Goal: Information Seeking & Learning: Learn about a topic

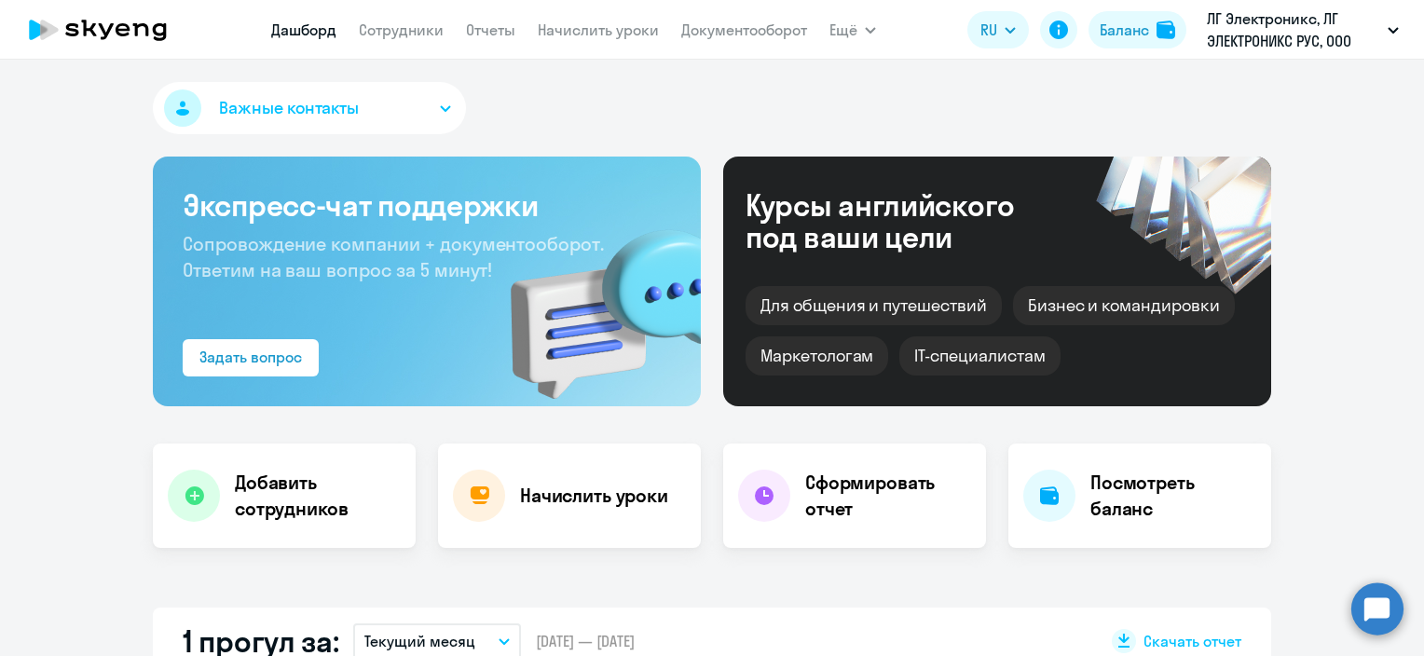
select select "30"
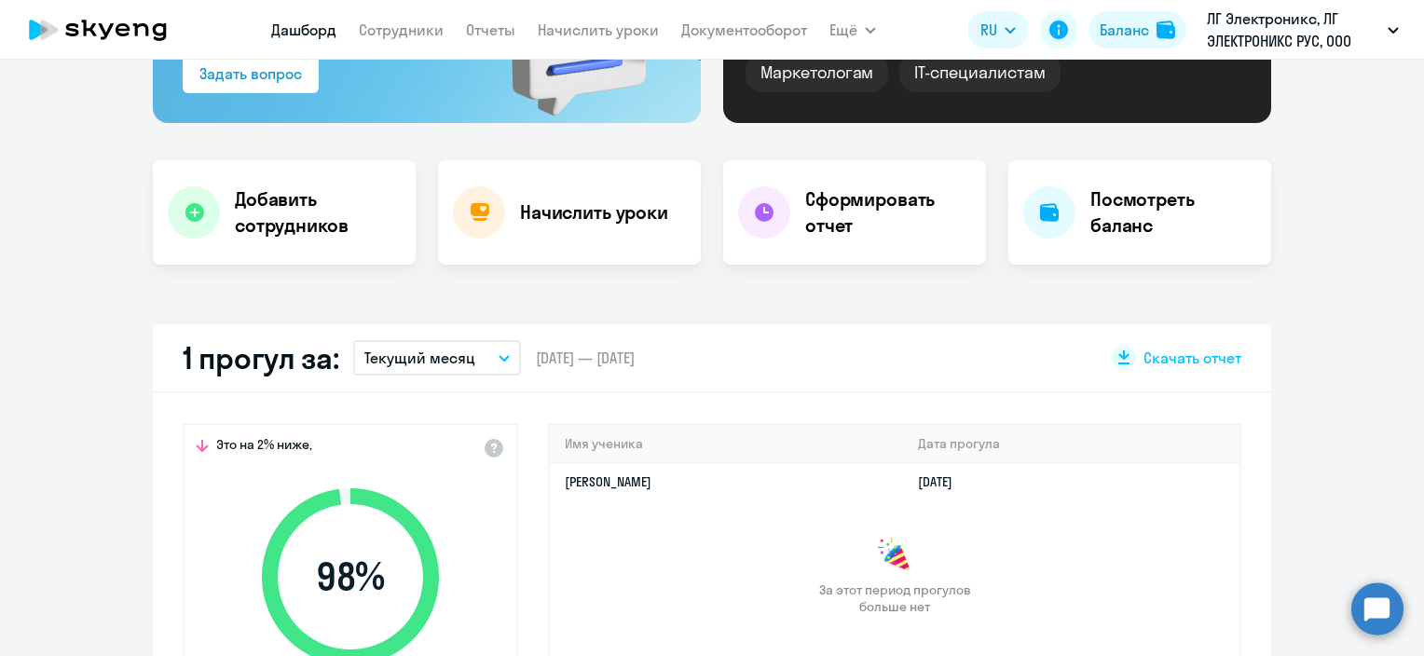
scroll to position [466, 0]
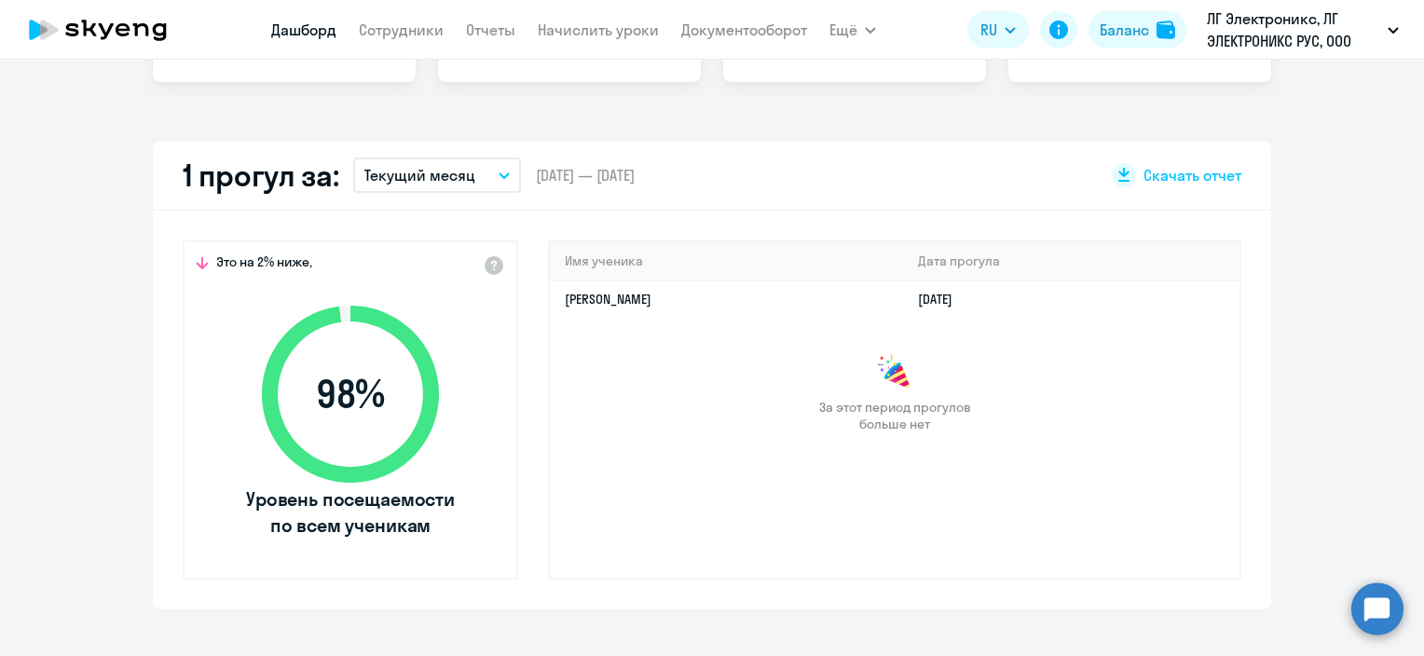
click at [414, 184] on p "Текущий месяц" at bounding box center [419, 175] width 111 height 22
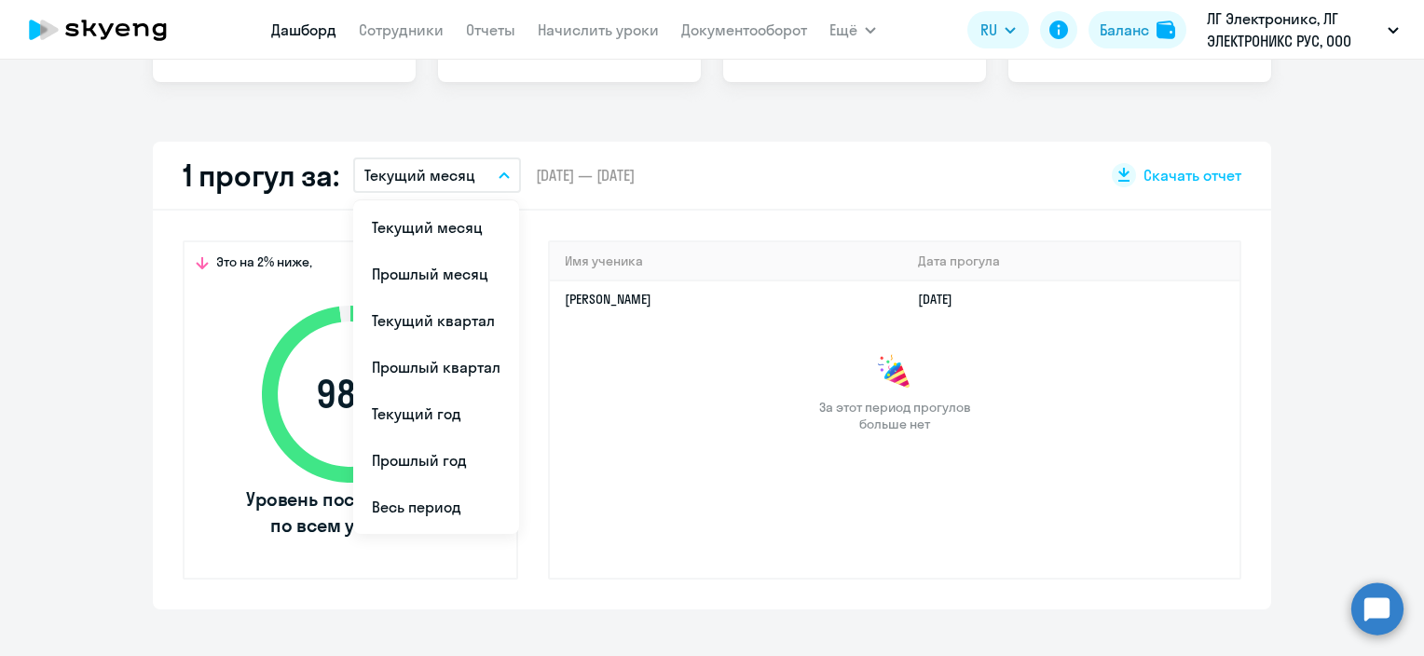
click at [414, 182] on p "Текущий месяц" at bounding box center [419, 175] width 111 height 22
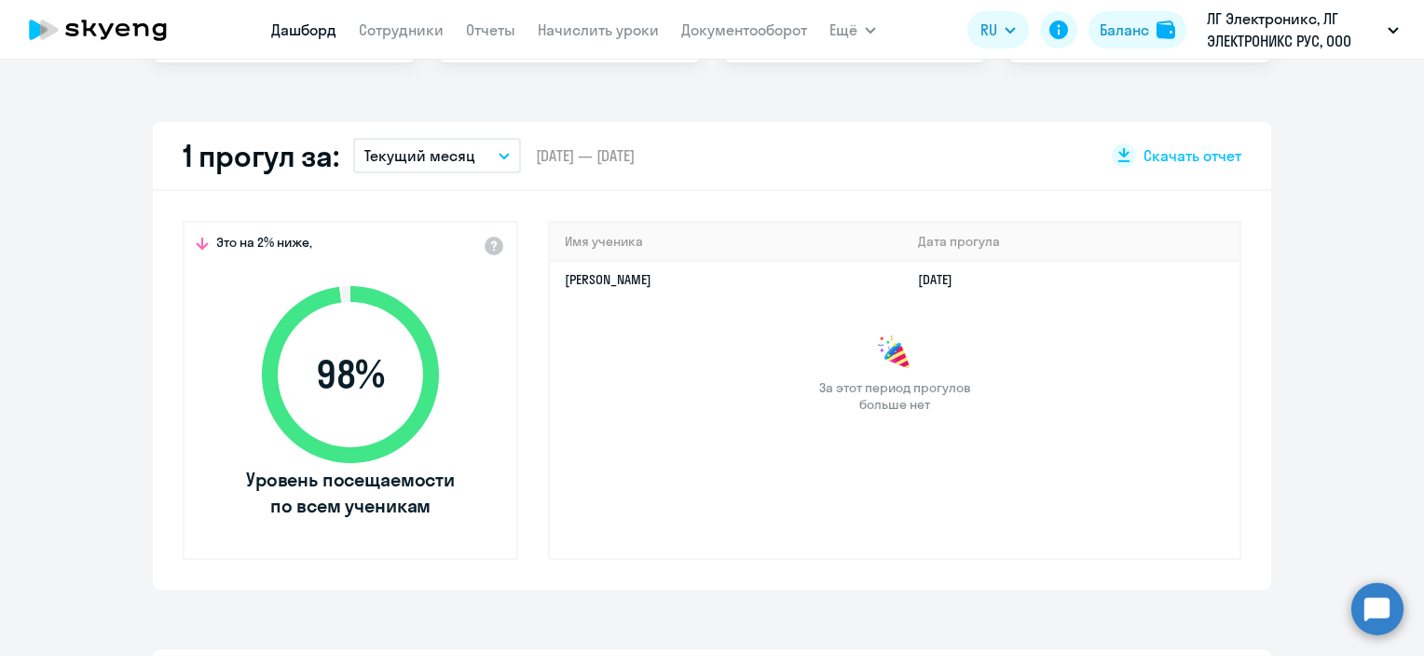
scroll to position [443, 0]
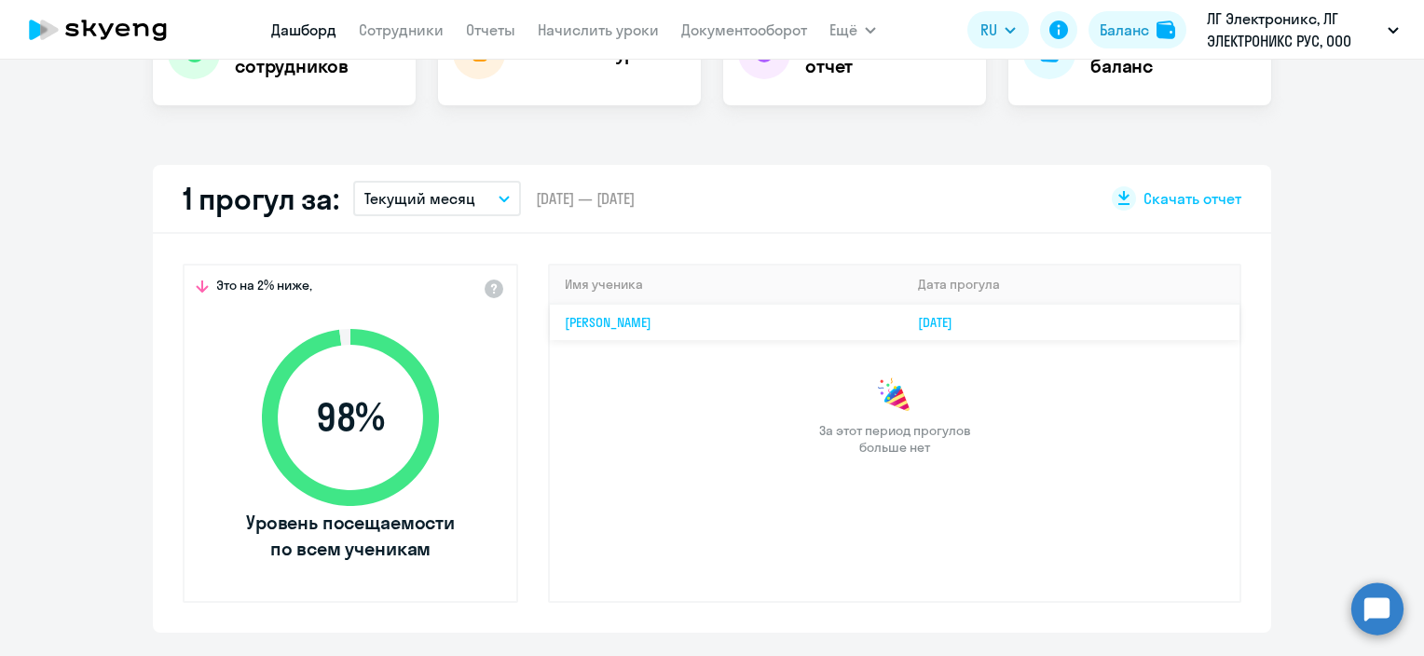
click at [684, 311] on td "[PERSON_NAME]" at bounding box center [726, 322] width 353 height 36
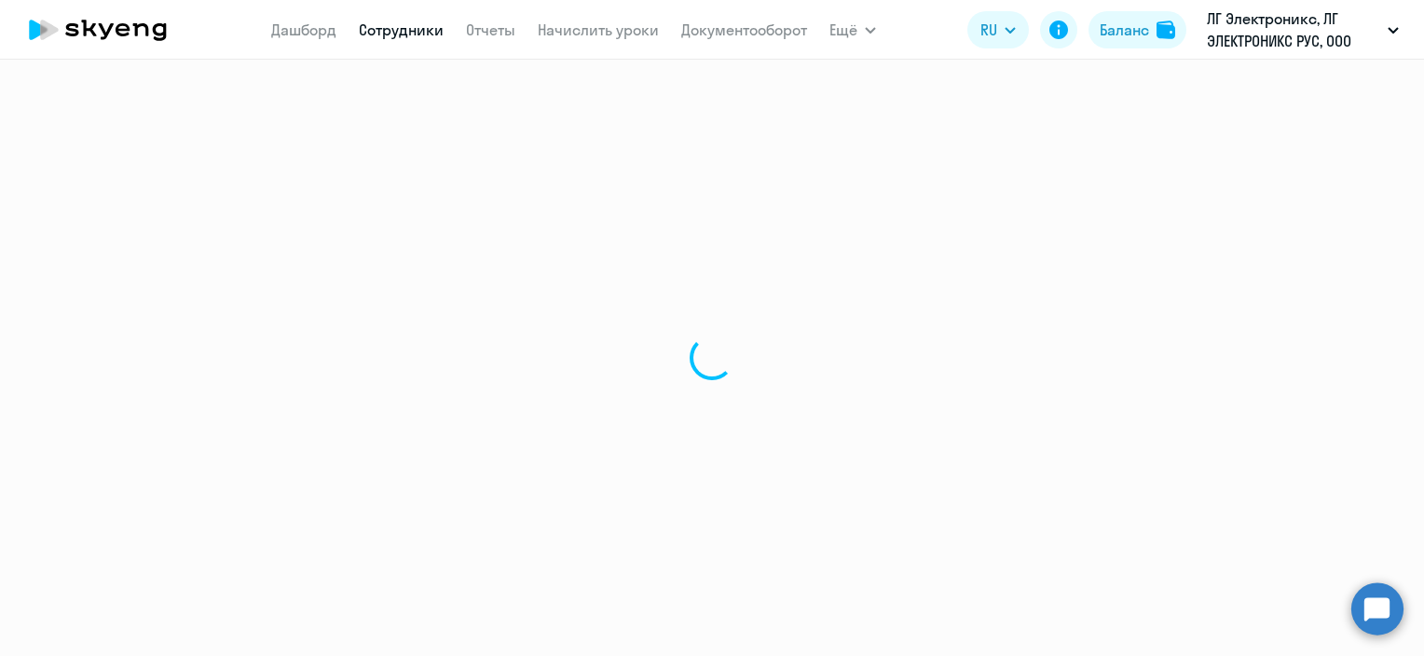
select select "english"
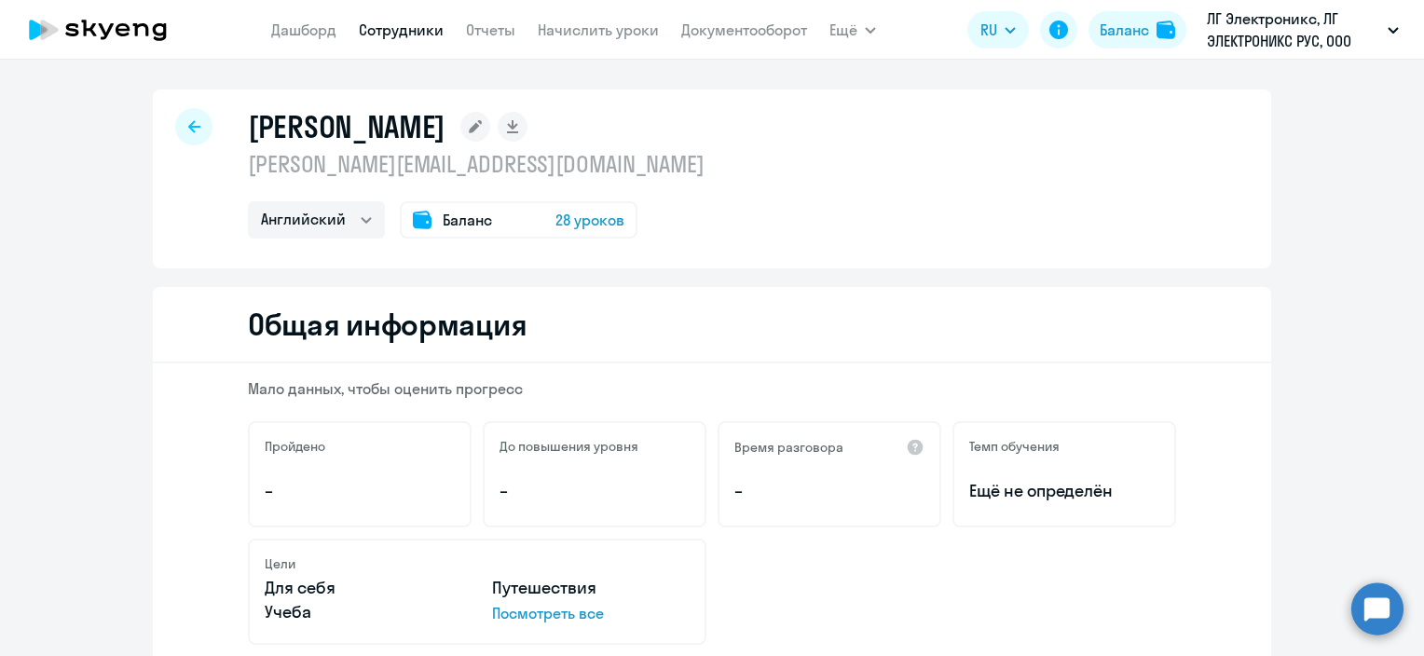
click at [598, 216] on span "28 уроков" at bounding box center [589, 220] width 69 height 22
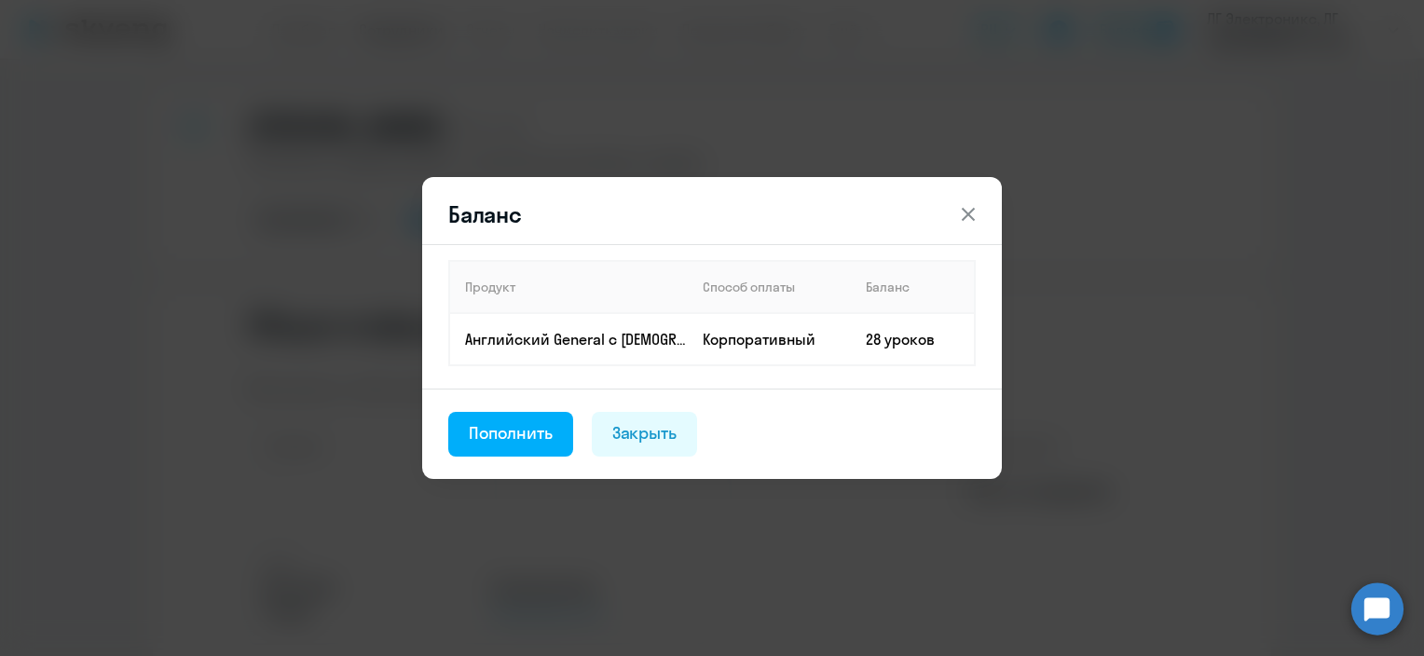
click at [973, 212] on icon at bounding box center [968, 214] width 22 height 22
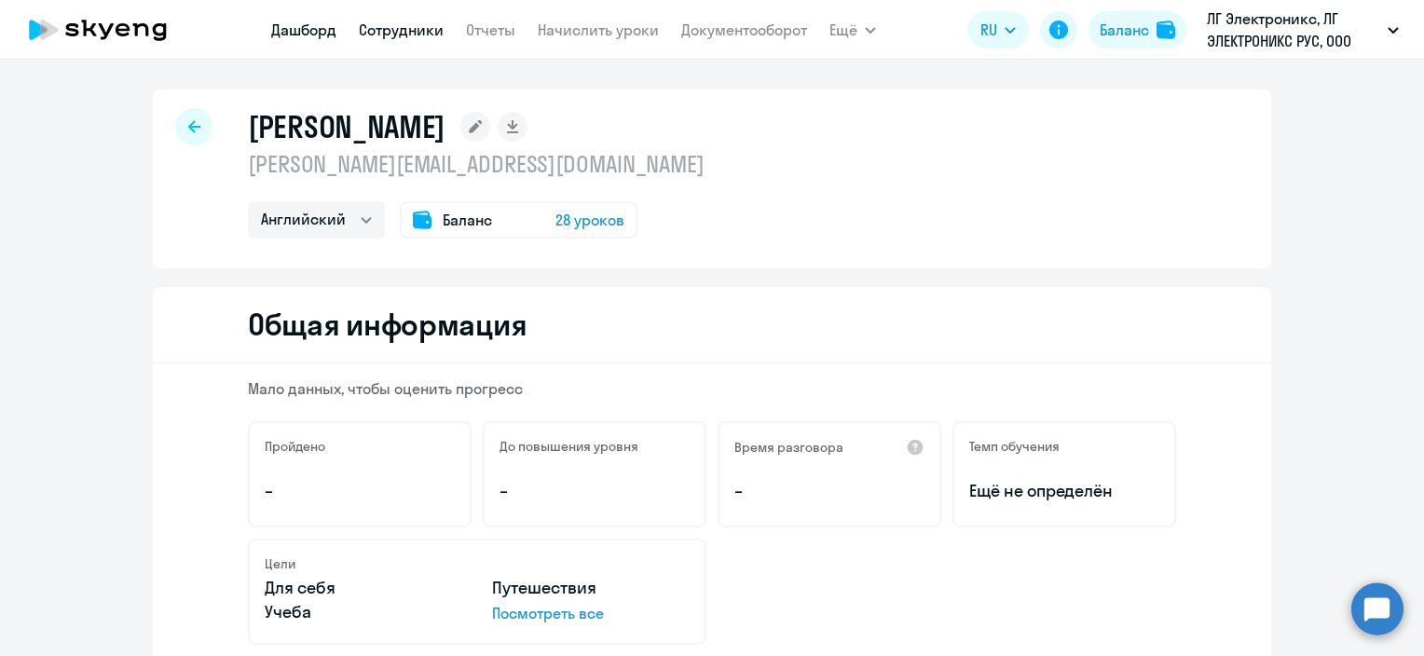
click at [302, 30] on link "Дашборд" at bounding box center [303, 29] width 65 height 19
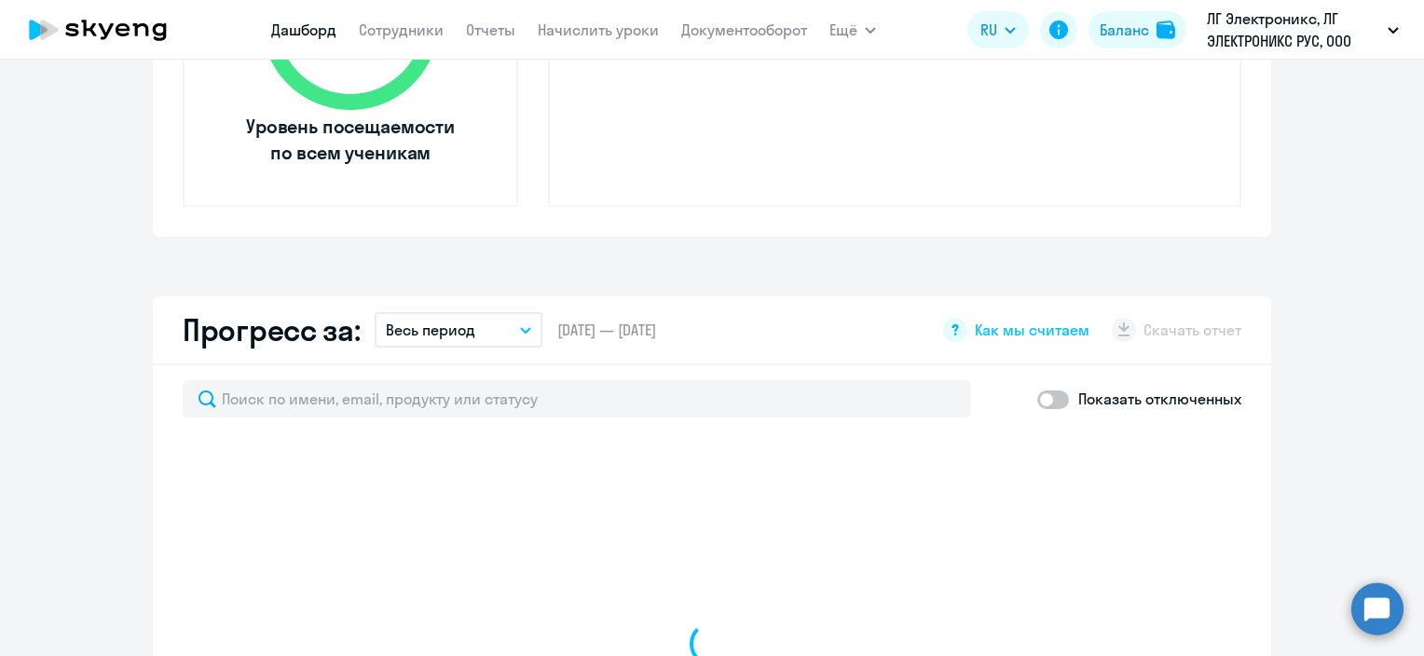
select select "30"
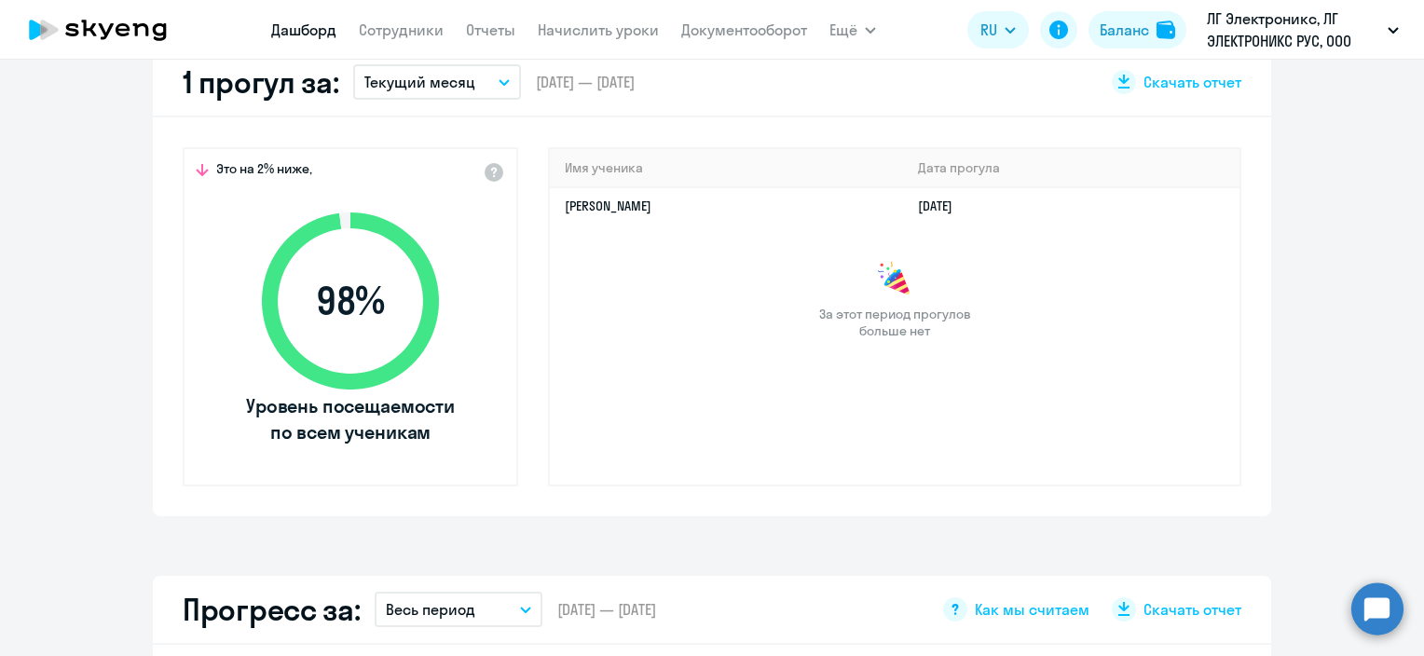
scroll to position [186, 0]
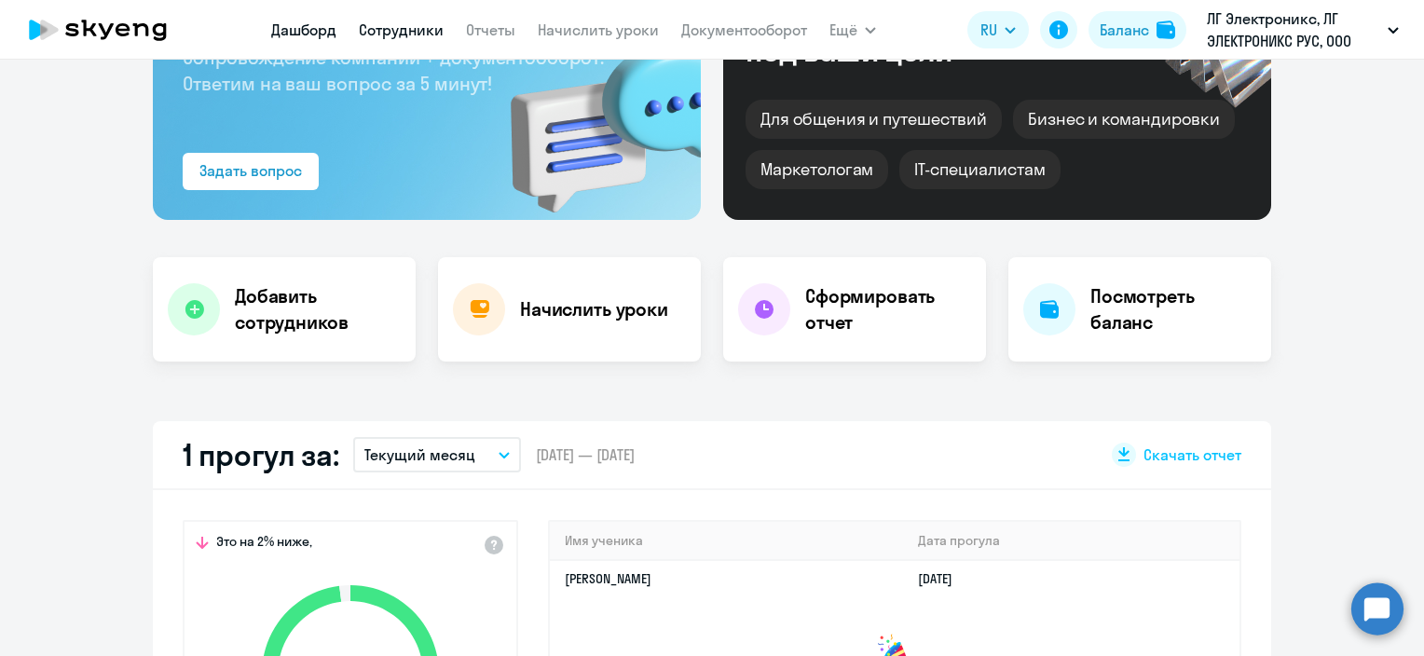
click at [432, 28] on link "Сотрудники" at bounding box center [401, 29] width 85 height 19
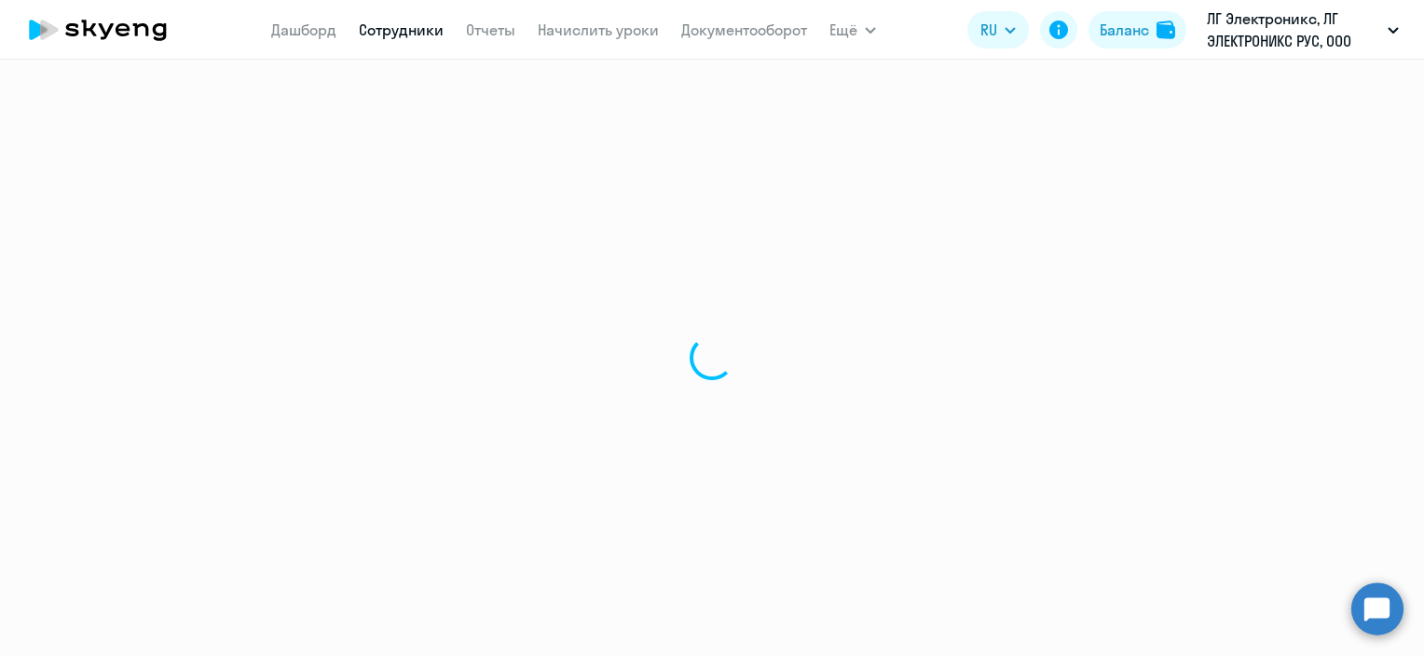
select select "30"
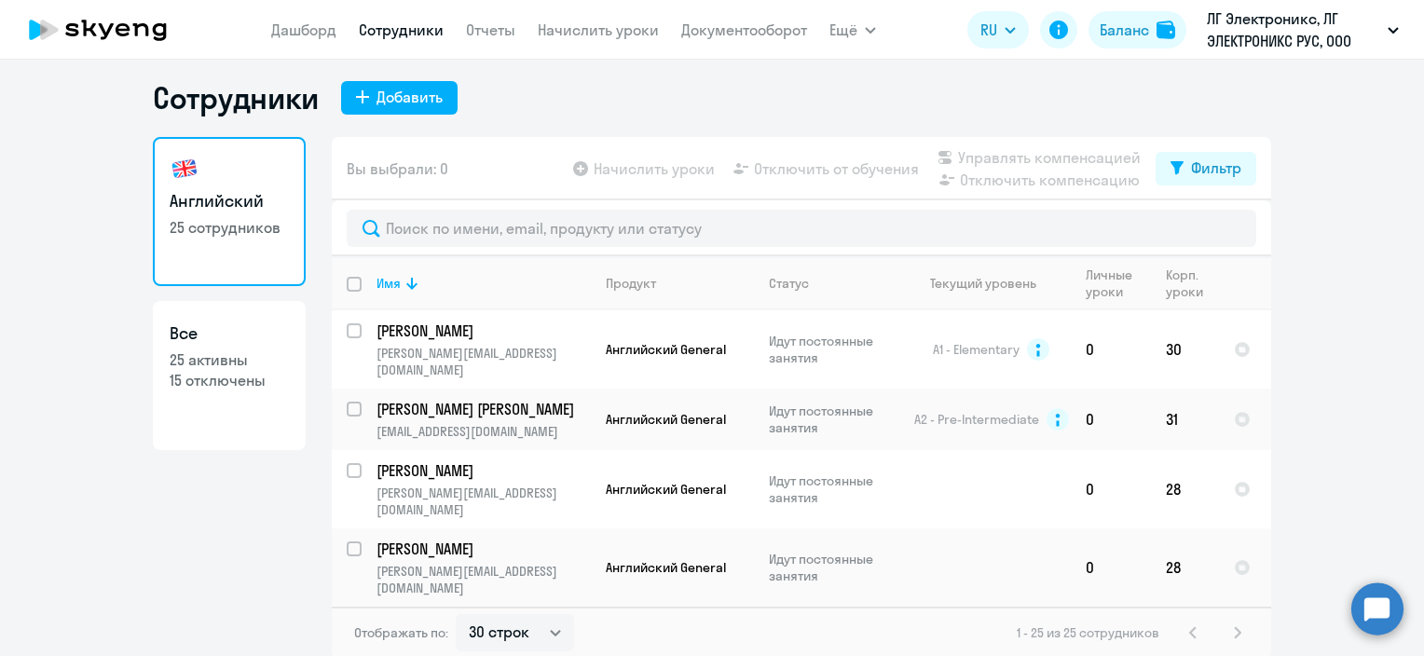
scroll to position [11, 0]
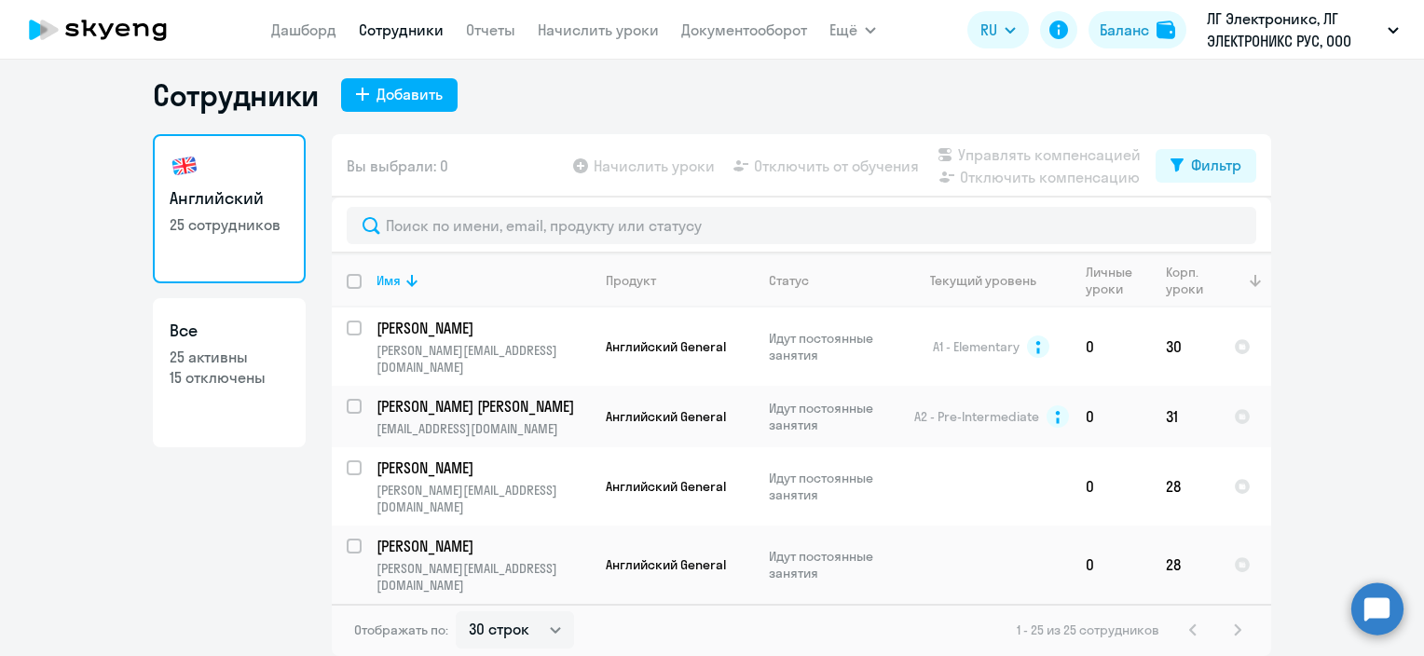
click at [1219, 278] on th at bounding box center [1245, 280] width 52 height 54
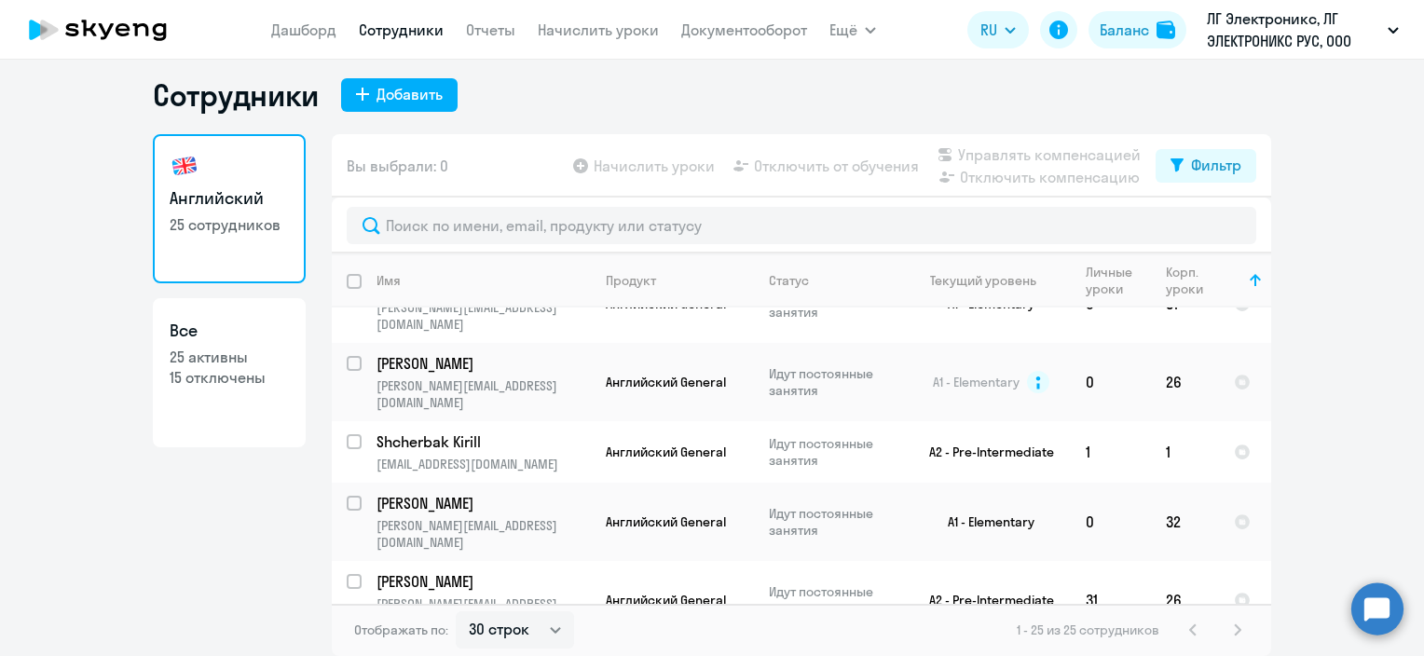
scroll to position [559, 0]
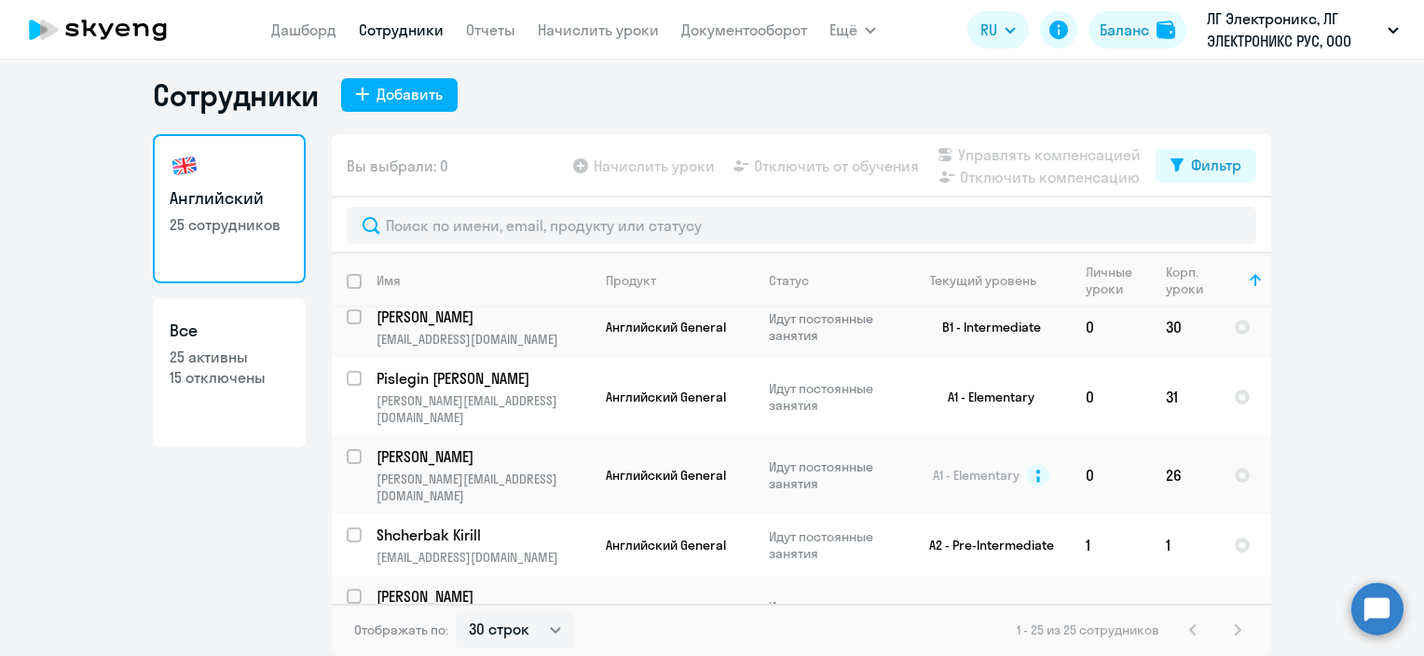
click at [540, 610] on p "[PERSON_NAME][EMAIL_ADDRESS][DOMAIN_NAME]" at bounding box center [482, 627] width 213 height 34
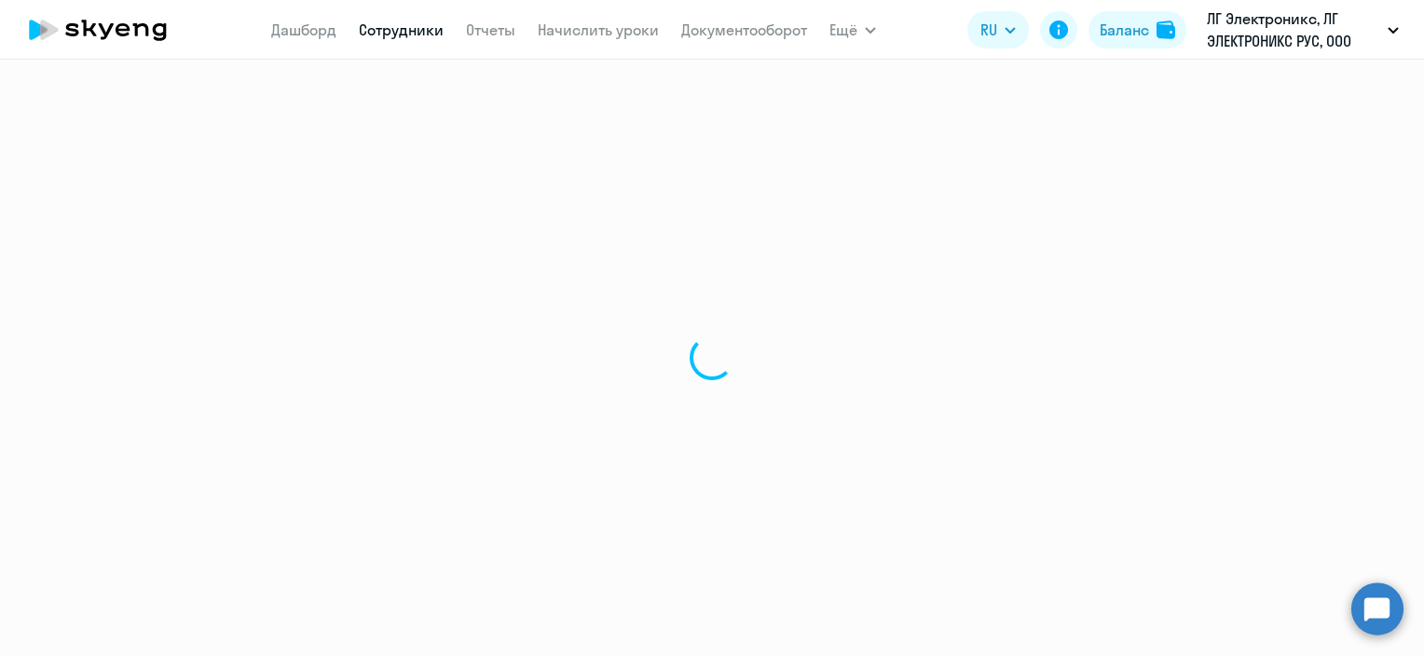
select select "english"
select select "30"
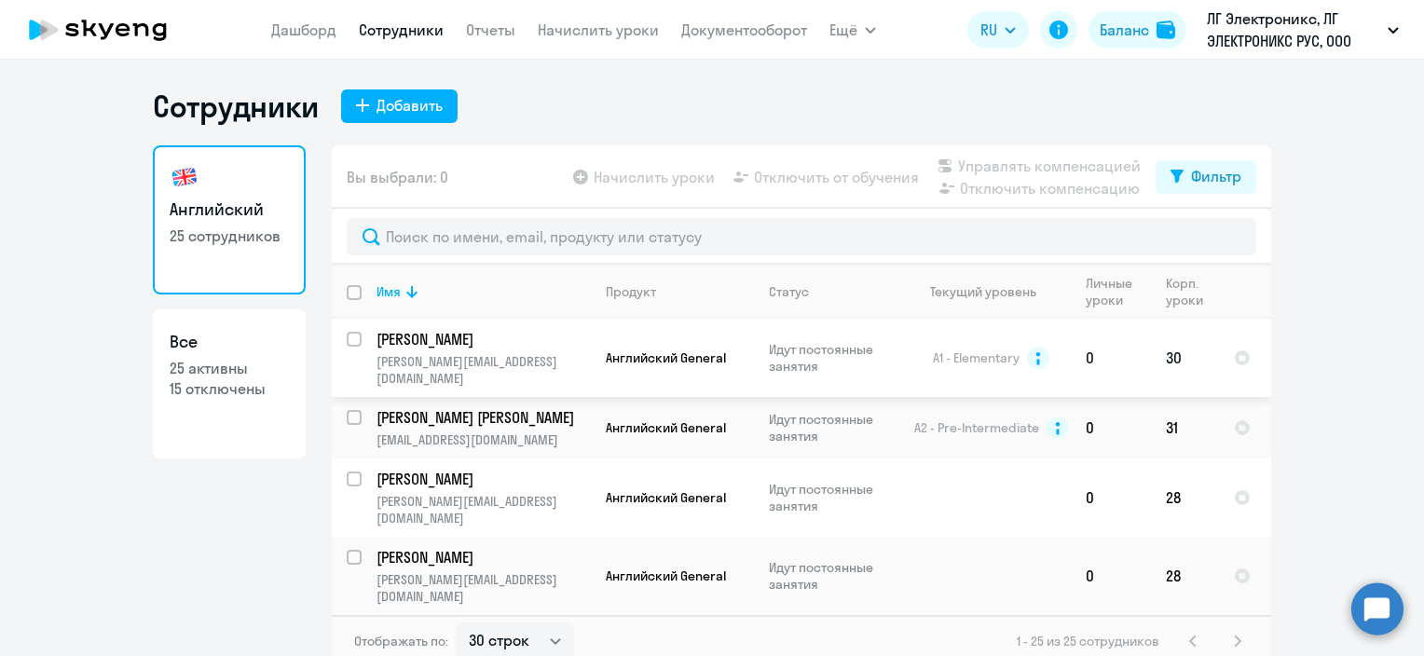
scroll to position [186, 0]
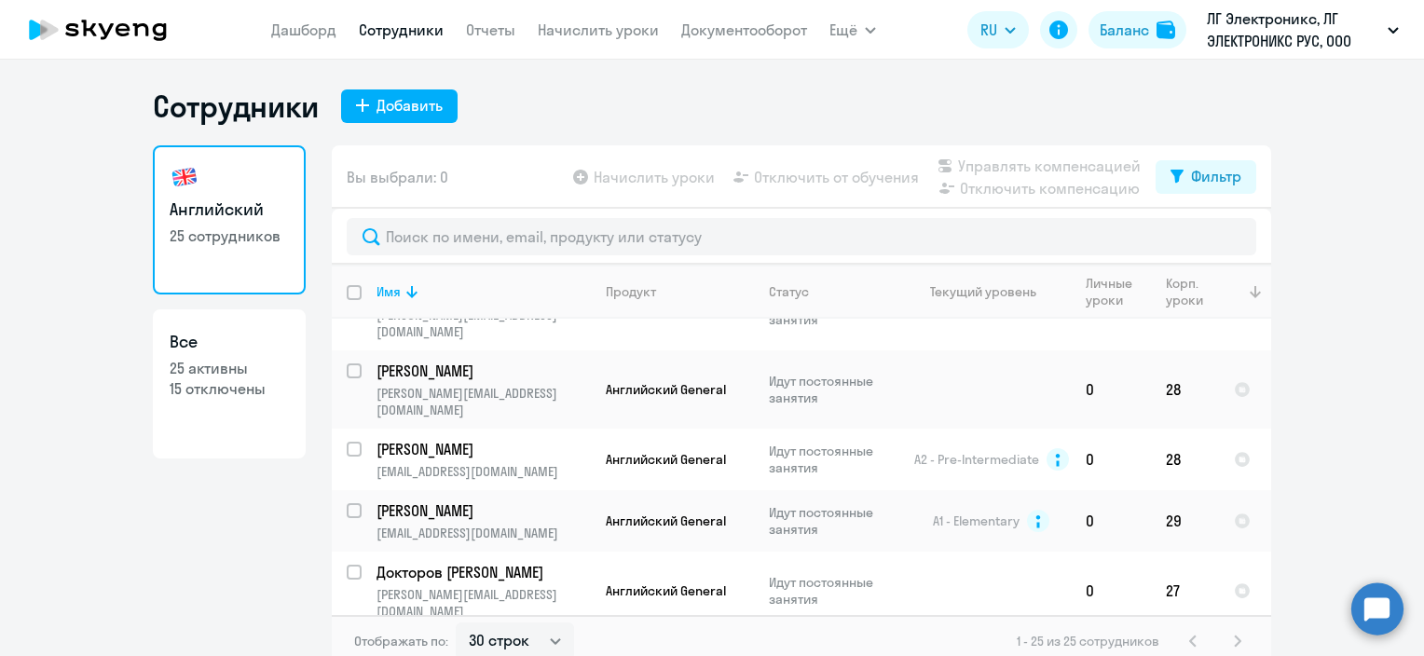
click at [1219, 295] on th at bounding box center [1245, 292] width 52 height 54
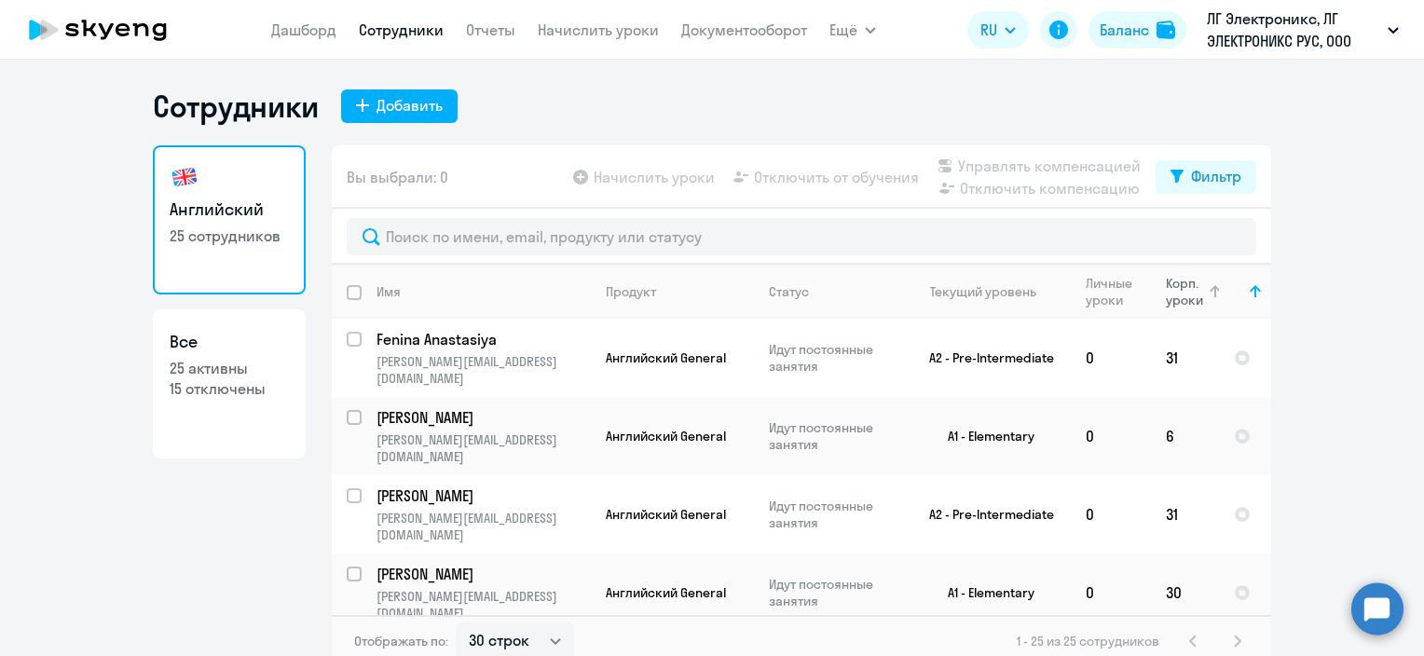
click at [1181, 280] on div "Корп. уроки" at bounding box center [1186, 292] width 40 height 34
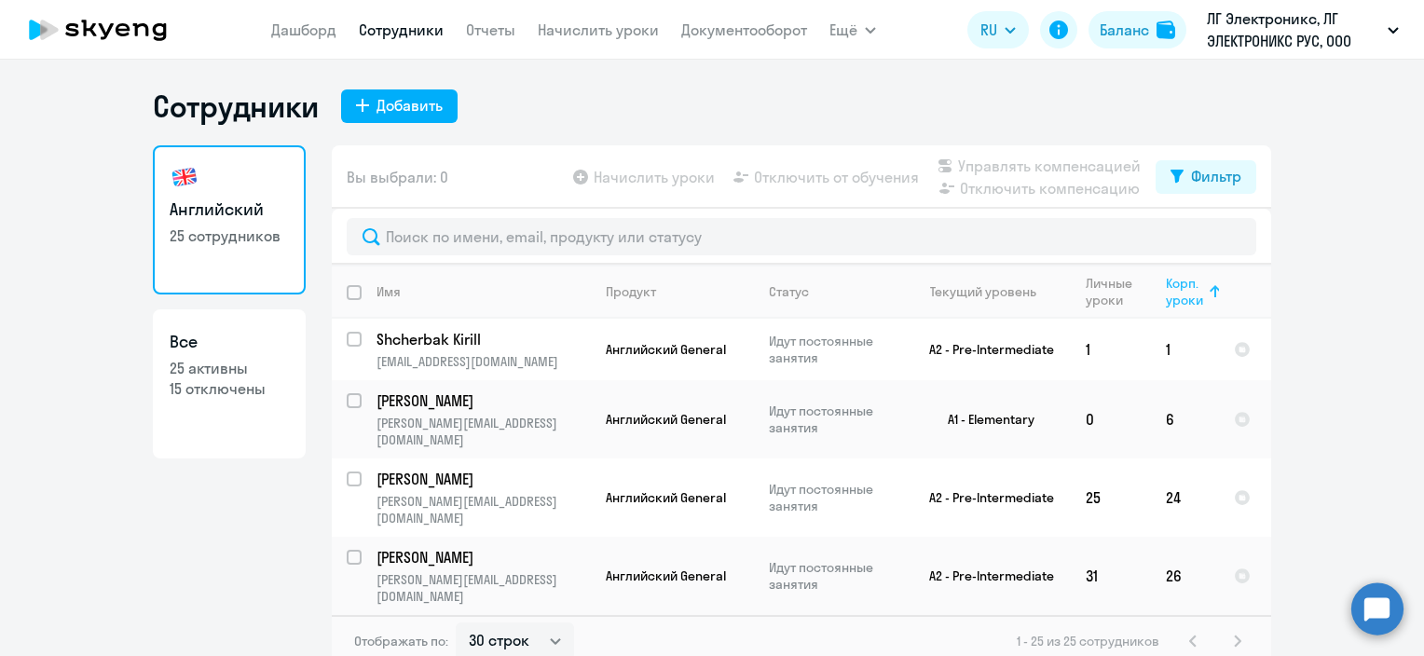
click at [1176, 298] on div "Корп. уроки" at bounding box center [1186, 292] width 40 height 34
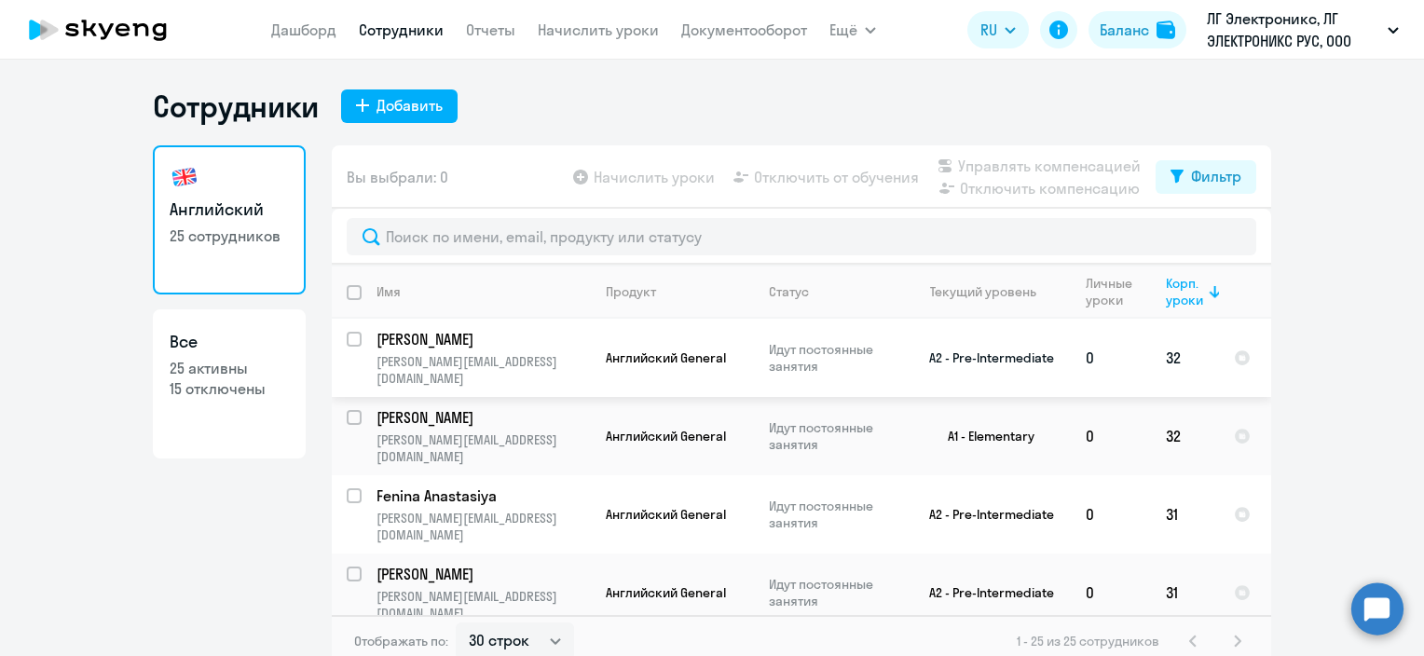
click at [499, 350] on td "Tsupikov [PERSON_NAME] [PERSON_NAME][EMAIL_ADDRESS][DOMAIN_NAME]" at bounding box center [476, 358] width 229 height 78
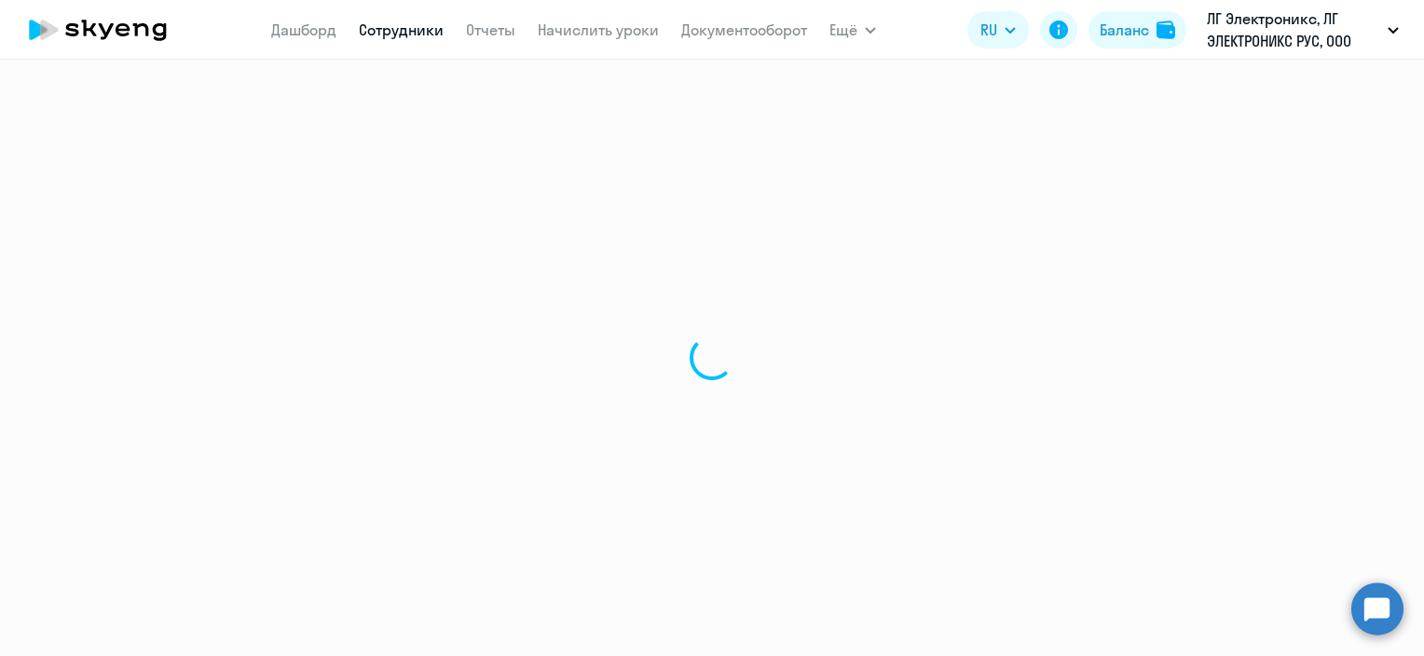
select select "english"
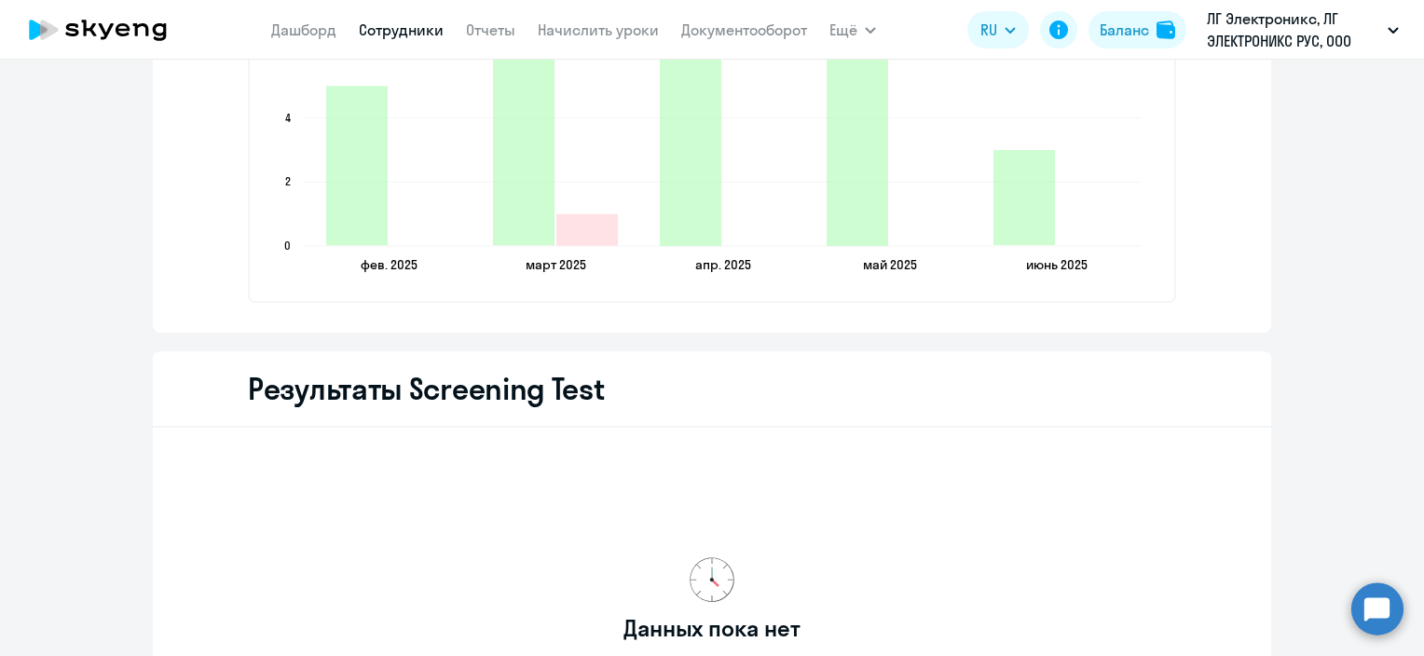
scroll to position [2702, 0]
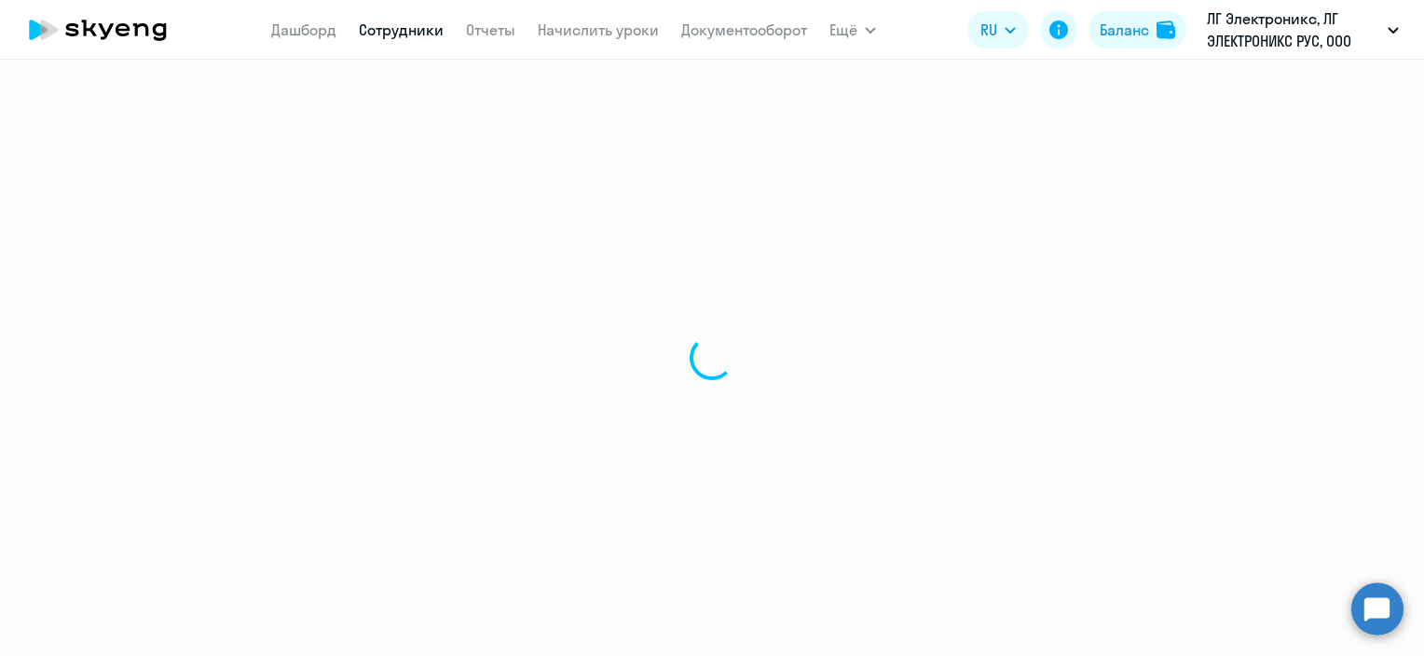
select select "30"
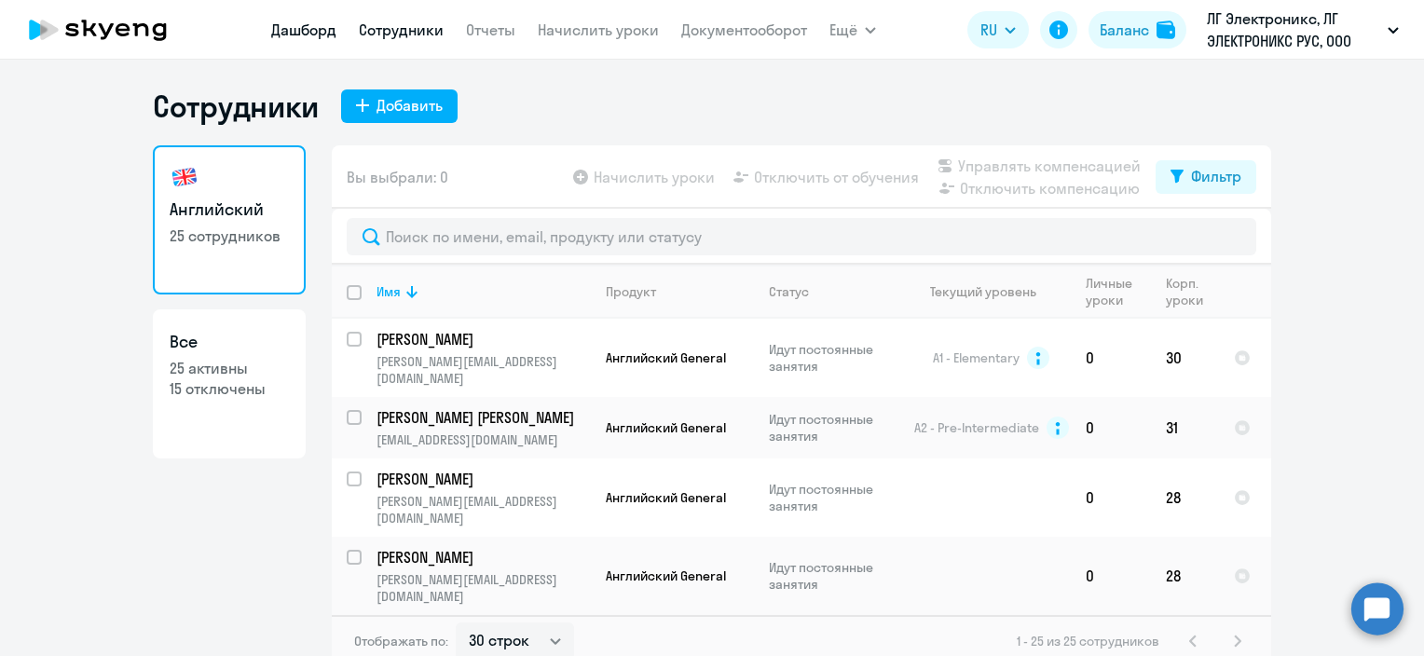
click at [307, 20] on link "Дашборд" at bounding box center [303, 29] width 65 height 19
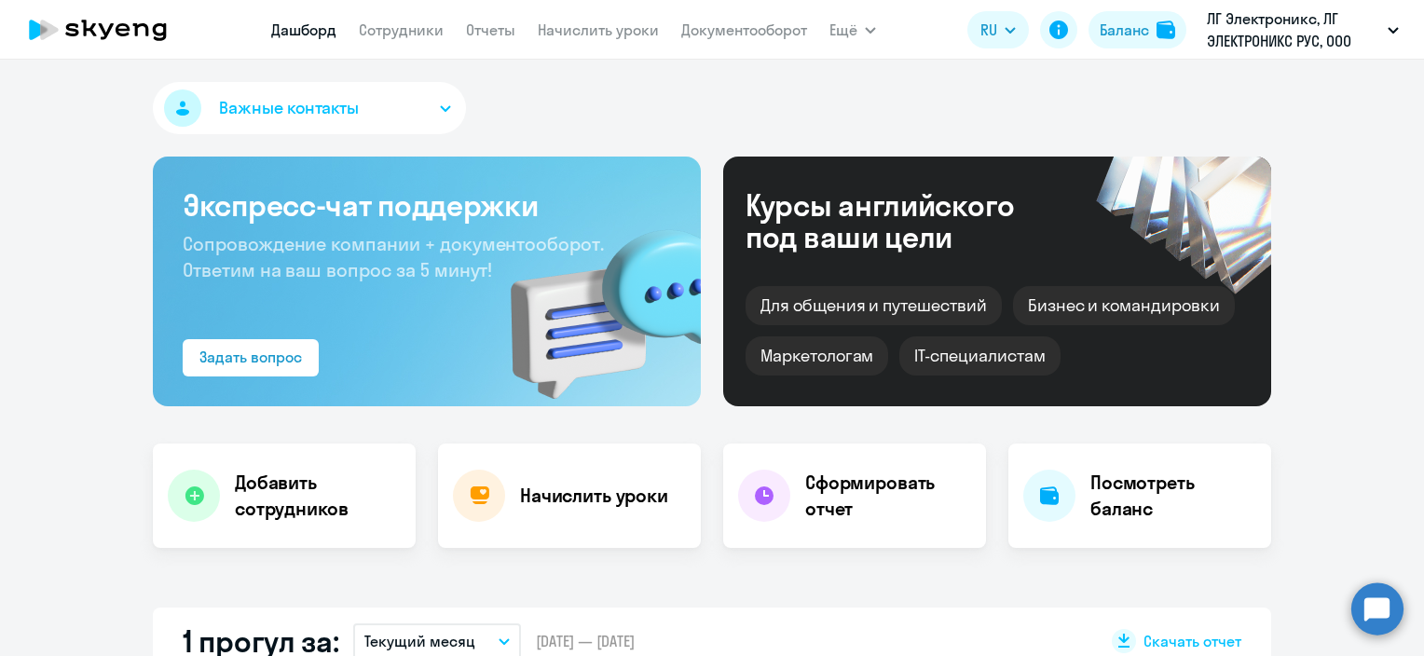
scroll to position [652, 0]
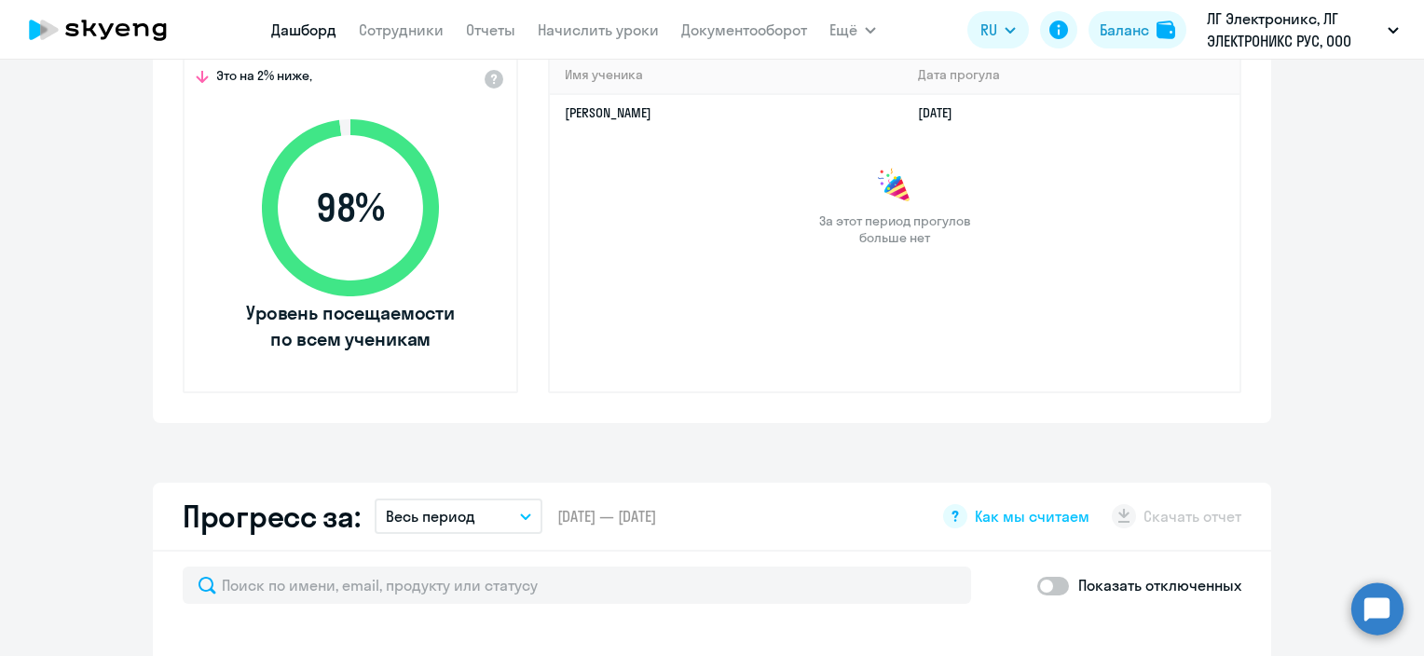
select select "30"
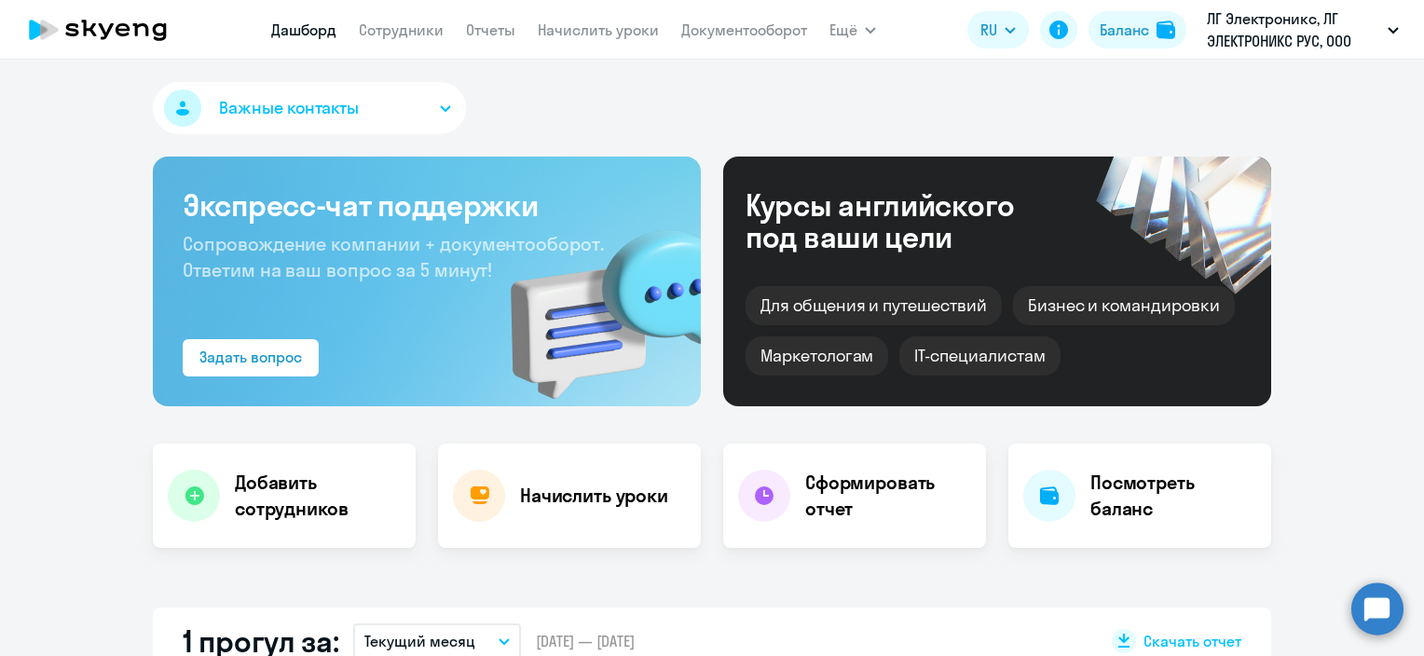
scroll to position [466, 0]
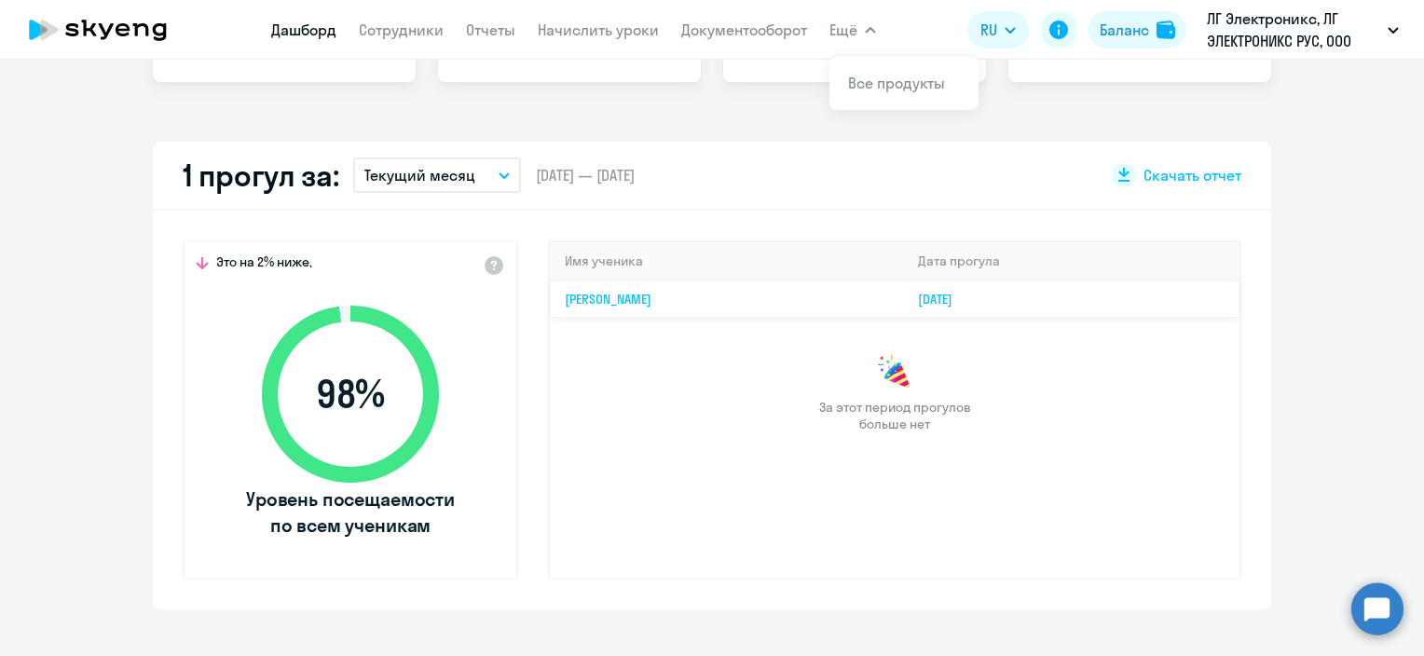
click at [626, 287] on td "[PERSON_NAME]" at bounding box center [726, 298] width 353 height 36
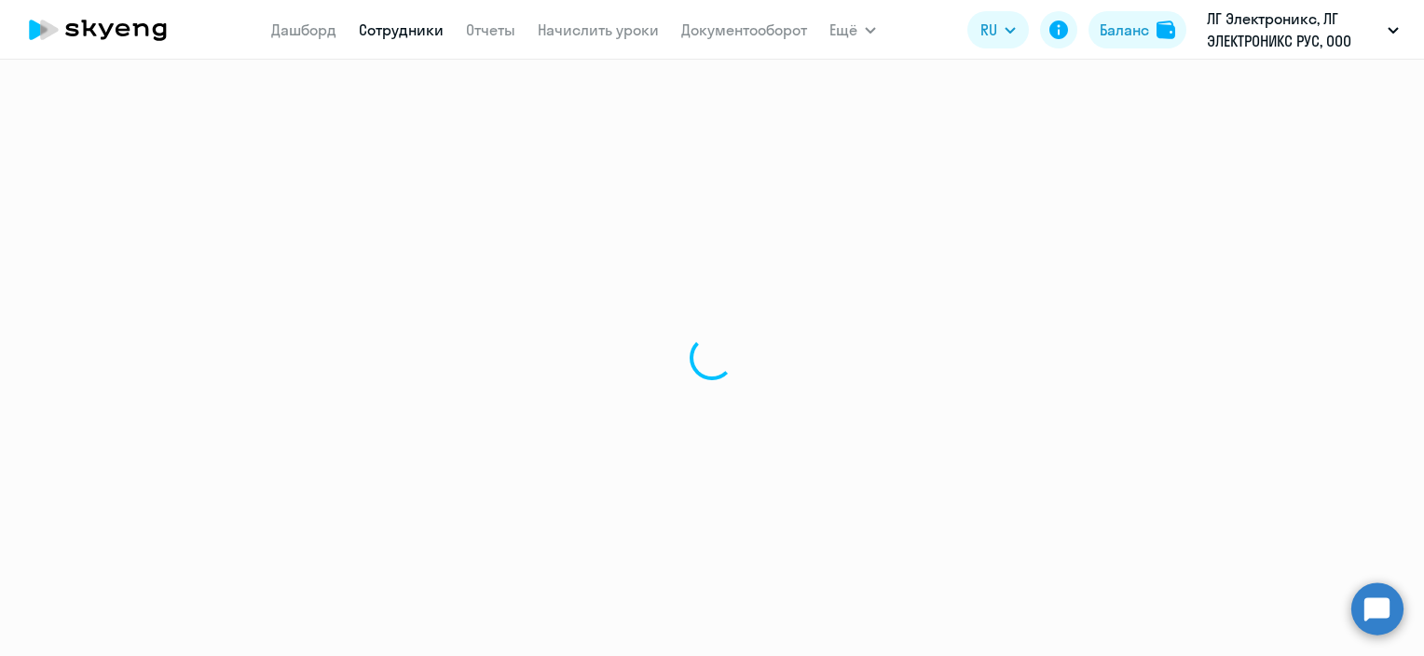
select select "english"
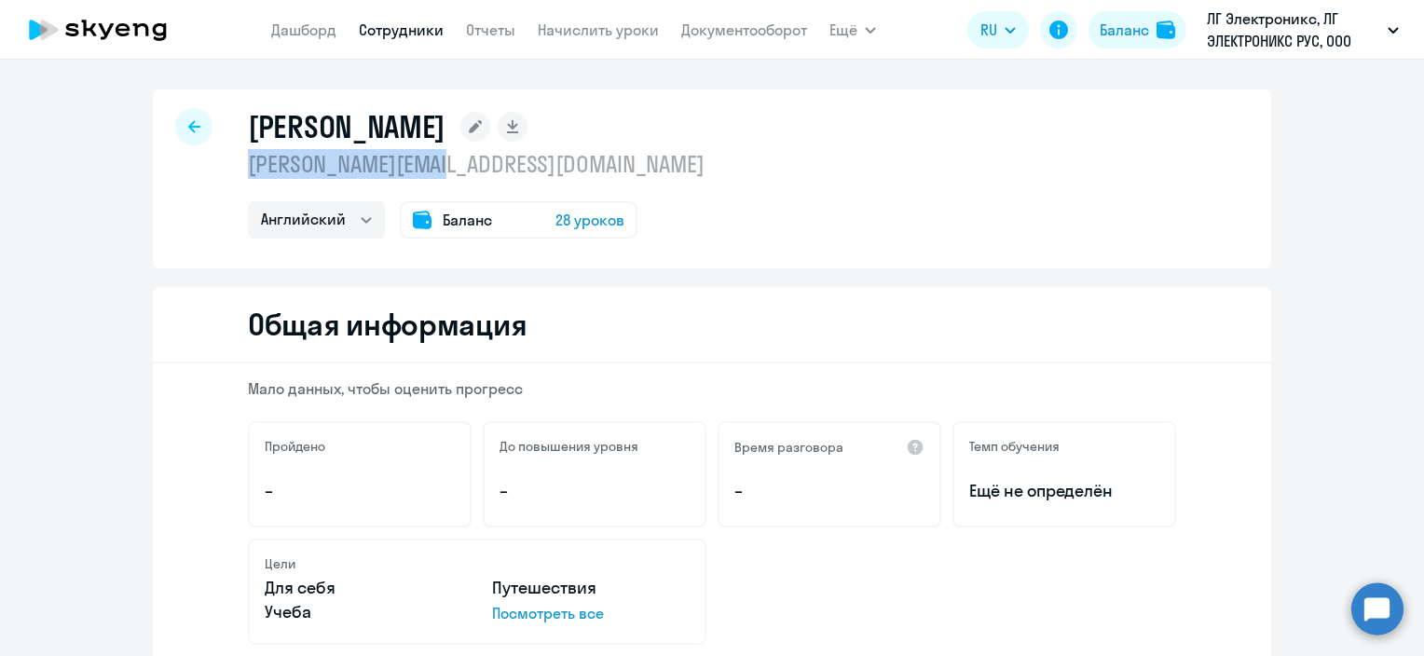
drag, startPoint x: 239, startPoint y: 171, endPoint x: 423, endPoint y: 171, distance: 184.5
click at [423, 171] on div "[PERSON_NAME] [PERSON_NAME][EMAIL_ADDRESS][DOMAIN_NAME] Английский Баланс 28 ур…" at bounding box center [712, 178] width 1118 height 179
copy p "[PERSON_NAME].lapshina"
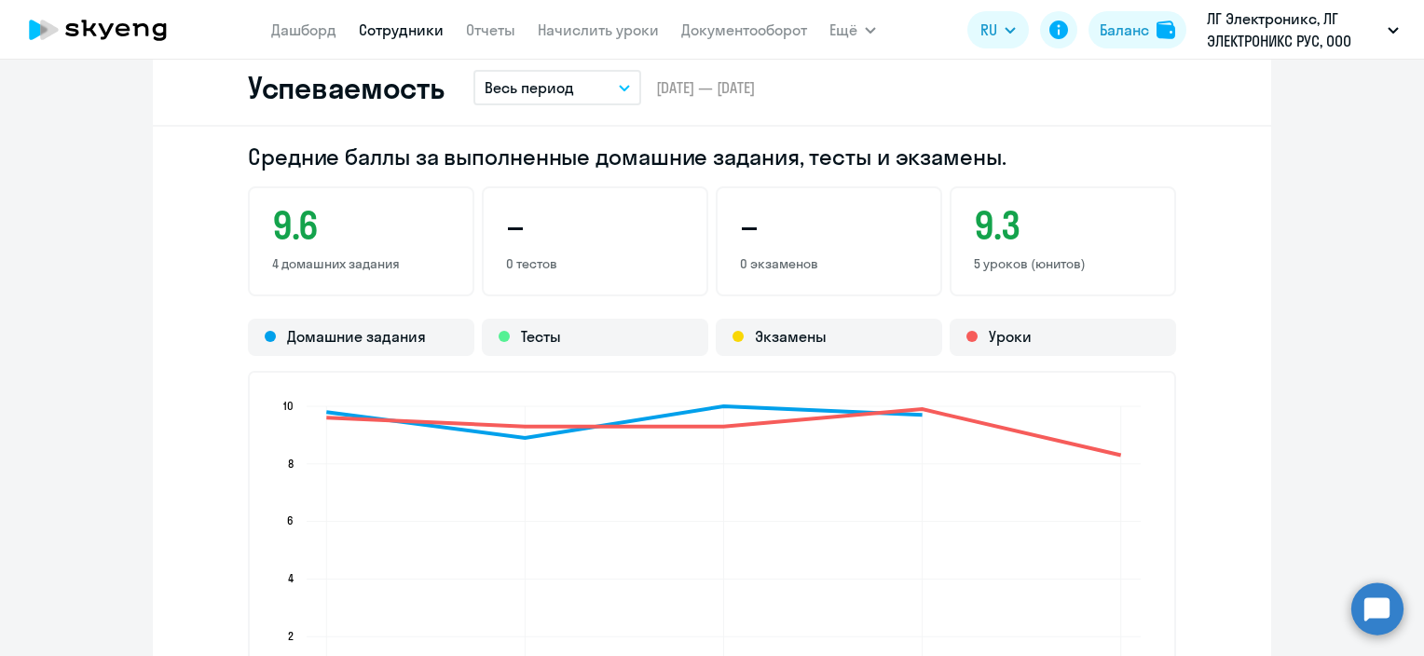
click at [166, 284] on div "Средние баллы за выполненные домашние задания, тесты и экзамены. 9.6 4 домашних…" at bounding box center [712, 454] width 1118 height 654
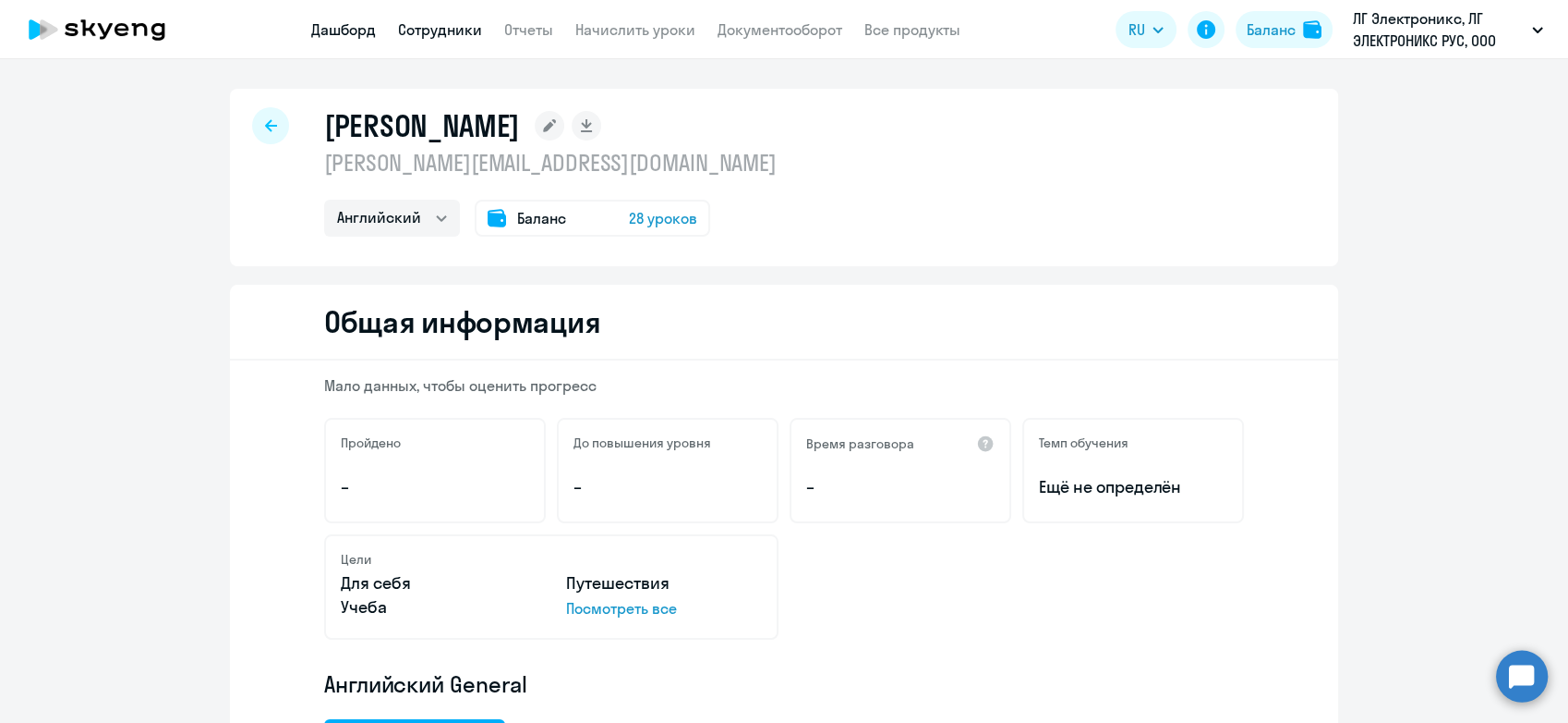
click at [350, 31] on link "Дашборд" at bounding box center [343, 29] width 64 height 19
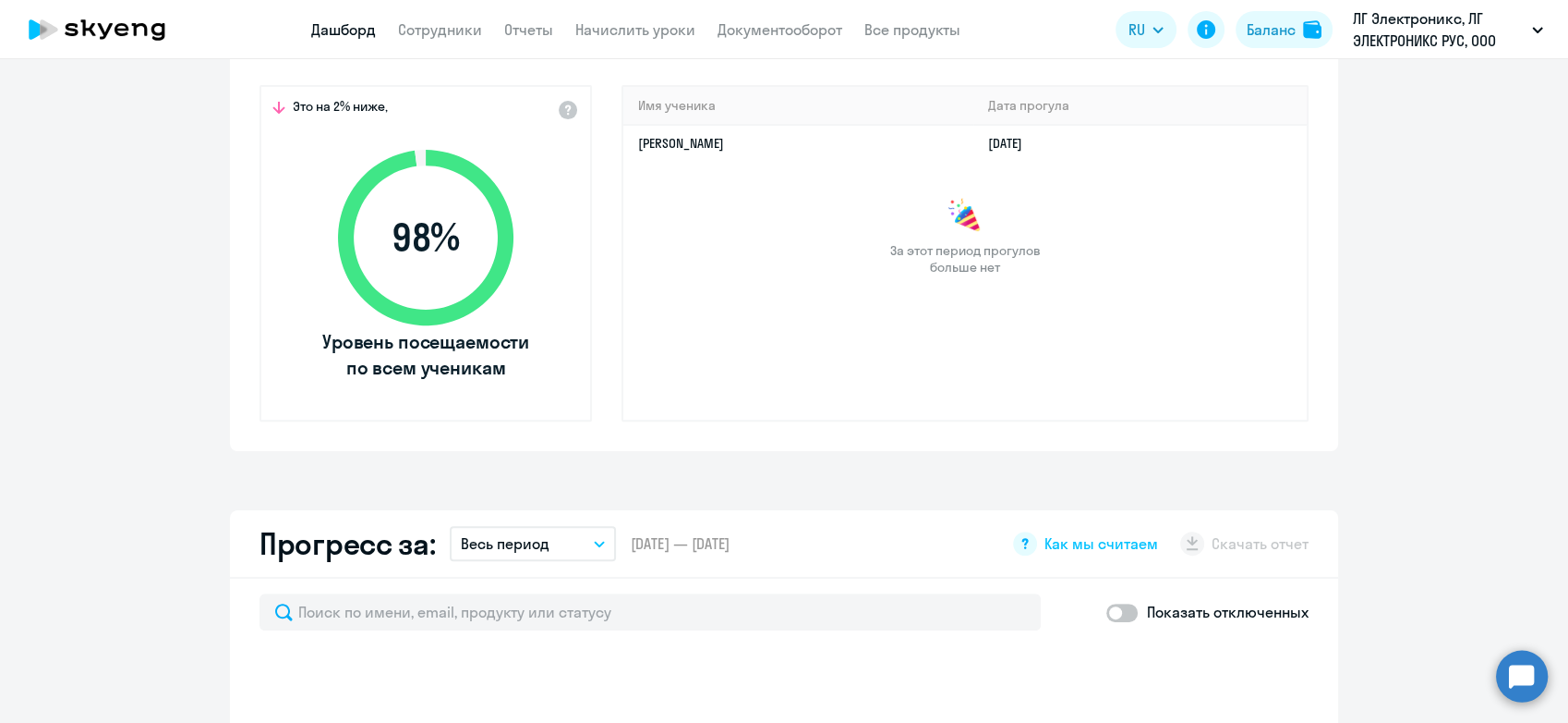
select select "30"
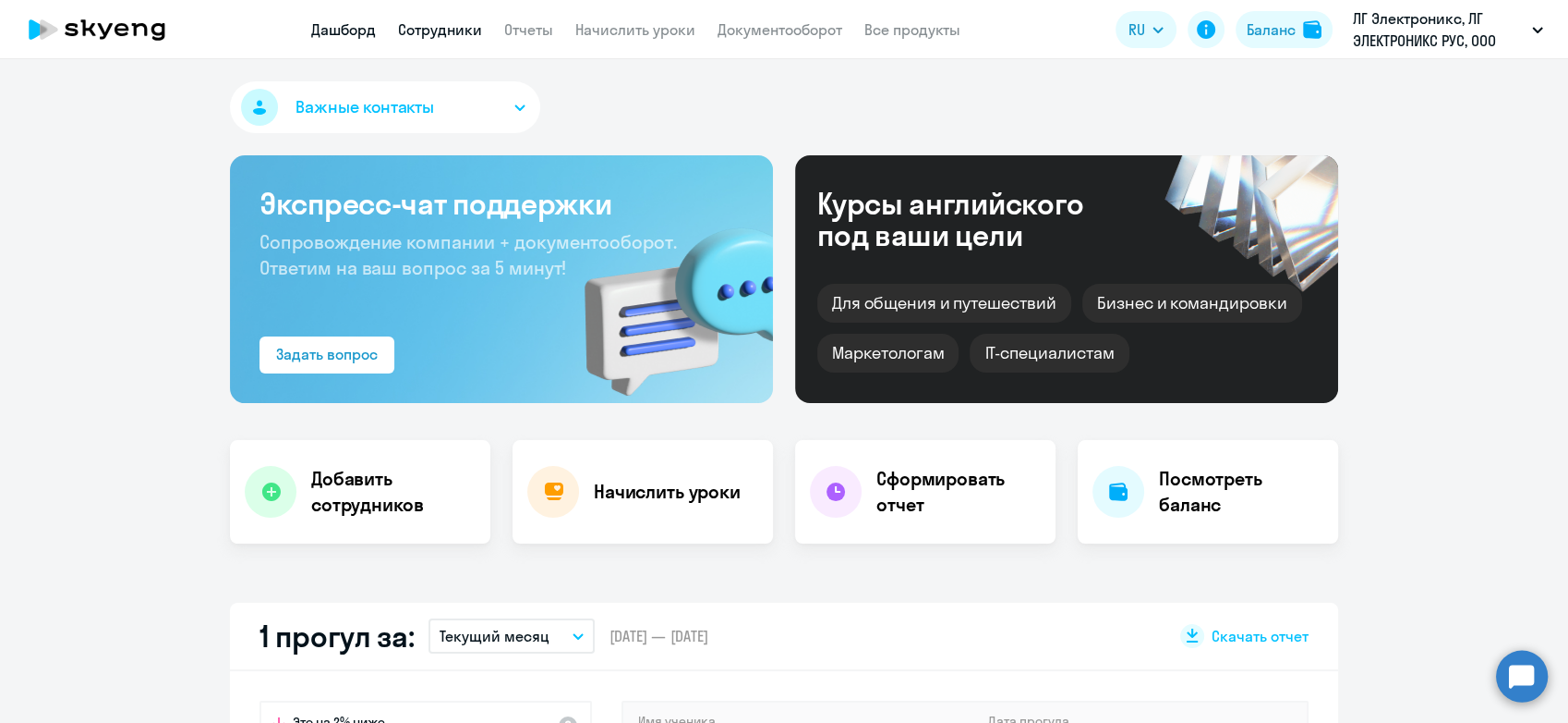
click at [455, 31] on link "Сотрудники" at bounding box center [440, 29] width 84 height 19
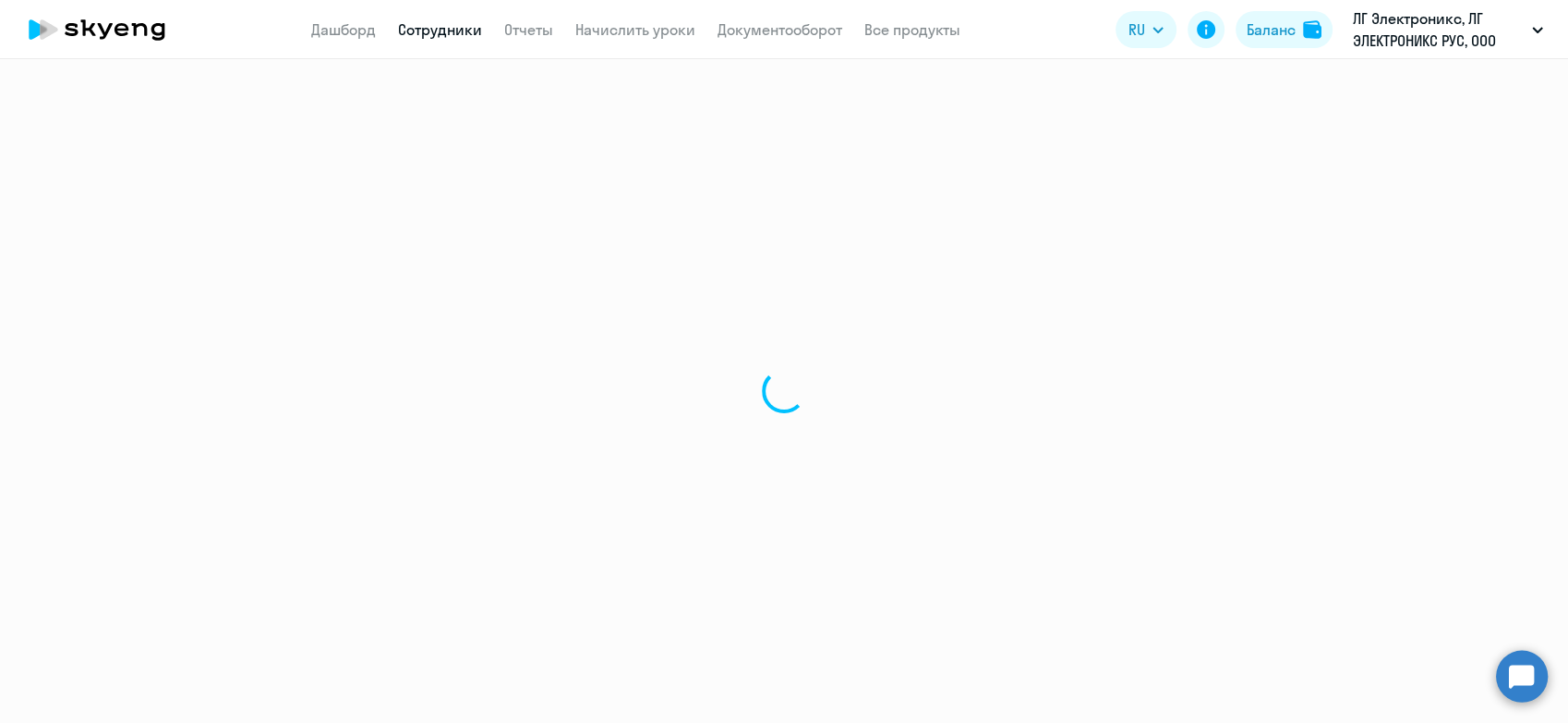
select select "30"
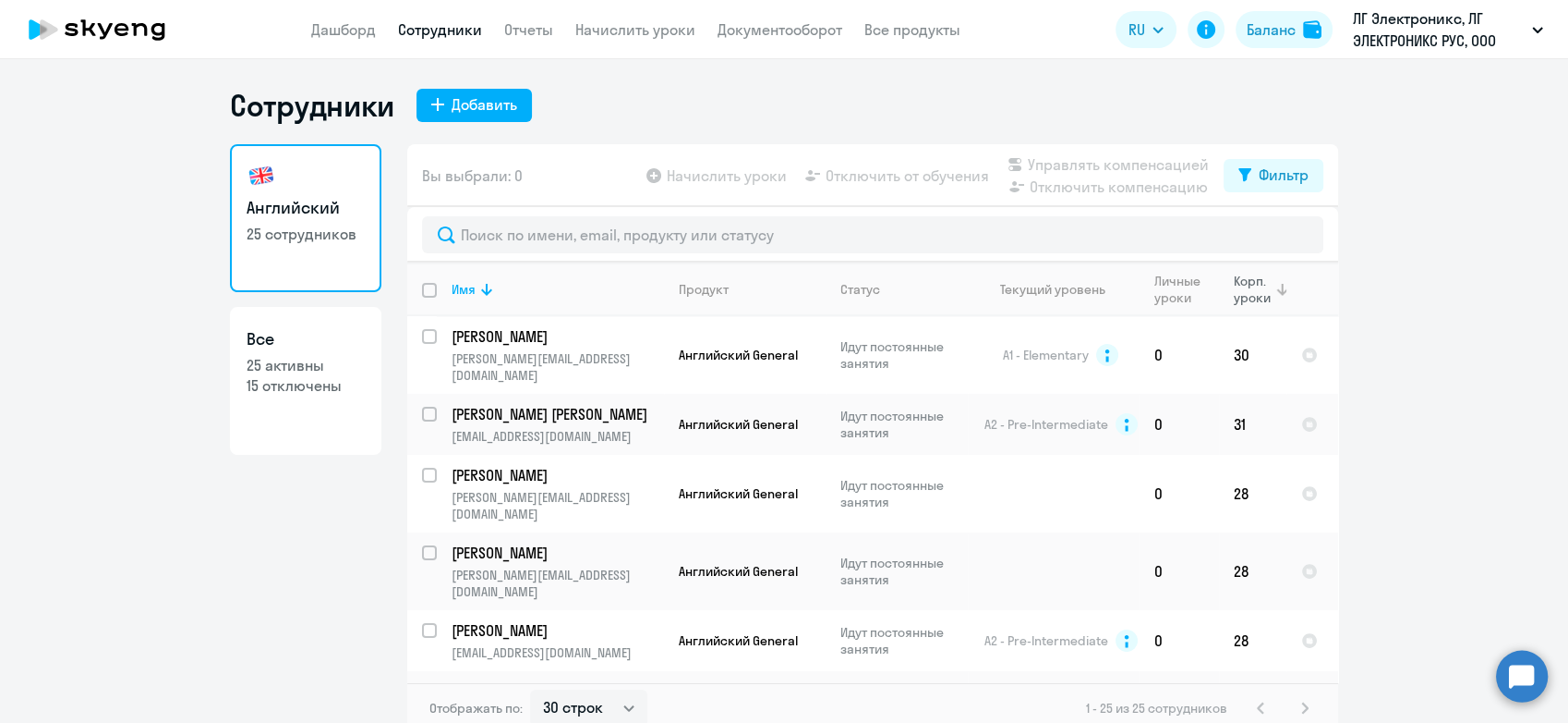
click at [1259, 276] on div "Корп. уроки" at bounding box center [1254, 290] width 40 height 34
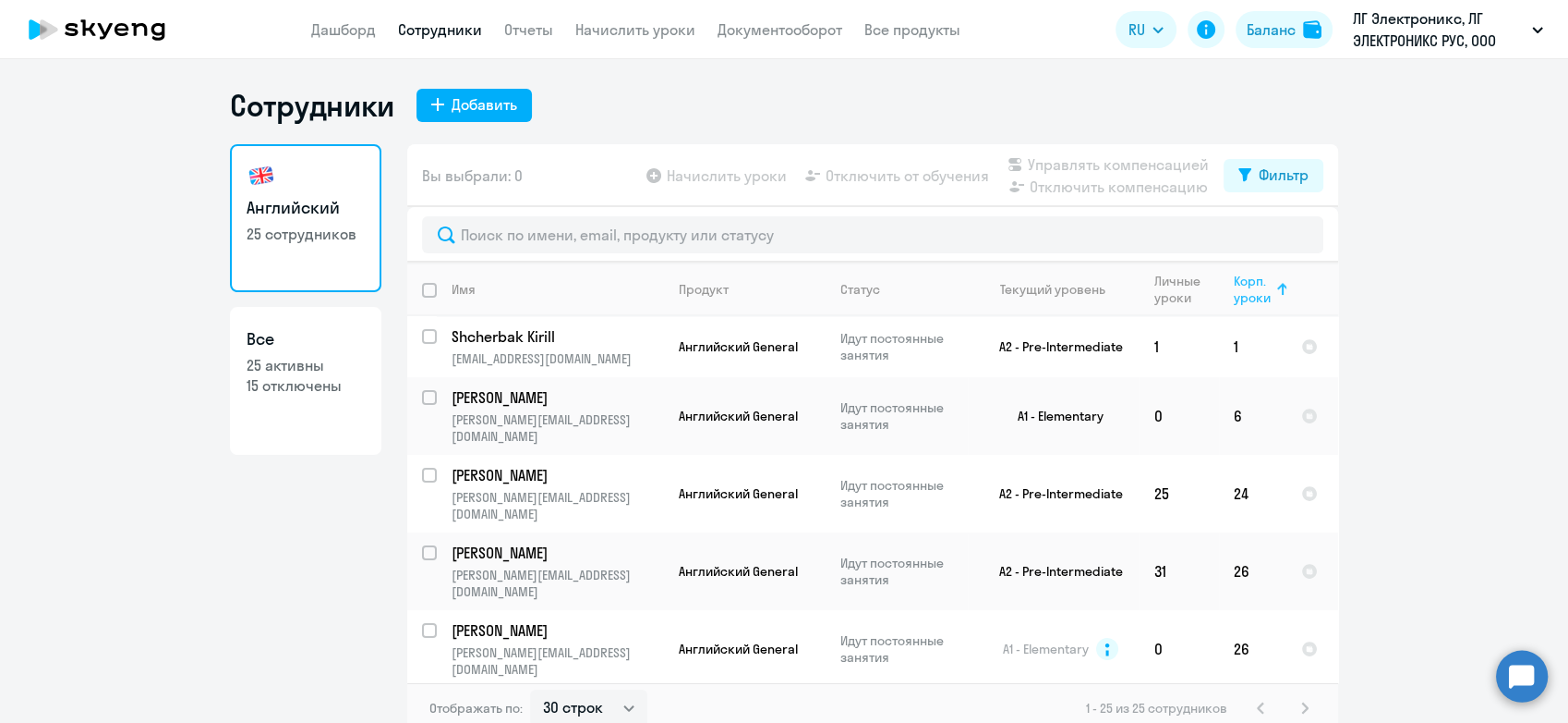
click at [1234, 291] on div "Корп. уроки" at bounding box center [1254, 290] width 40 height 34
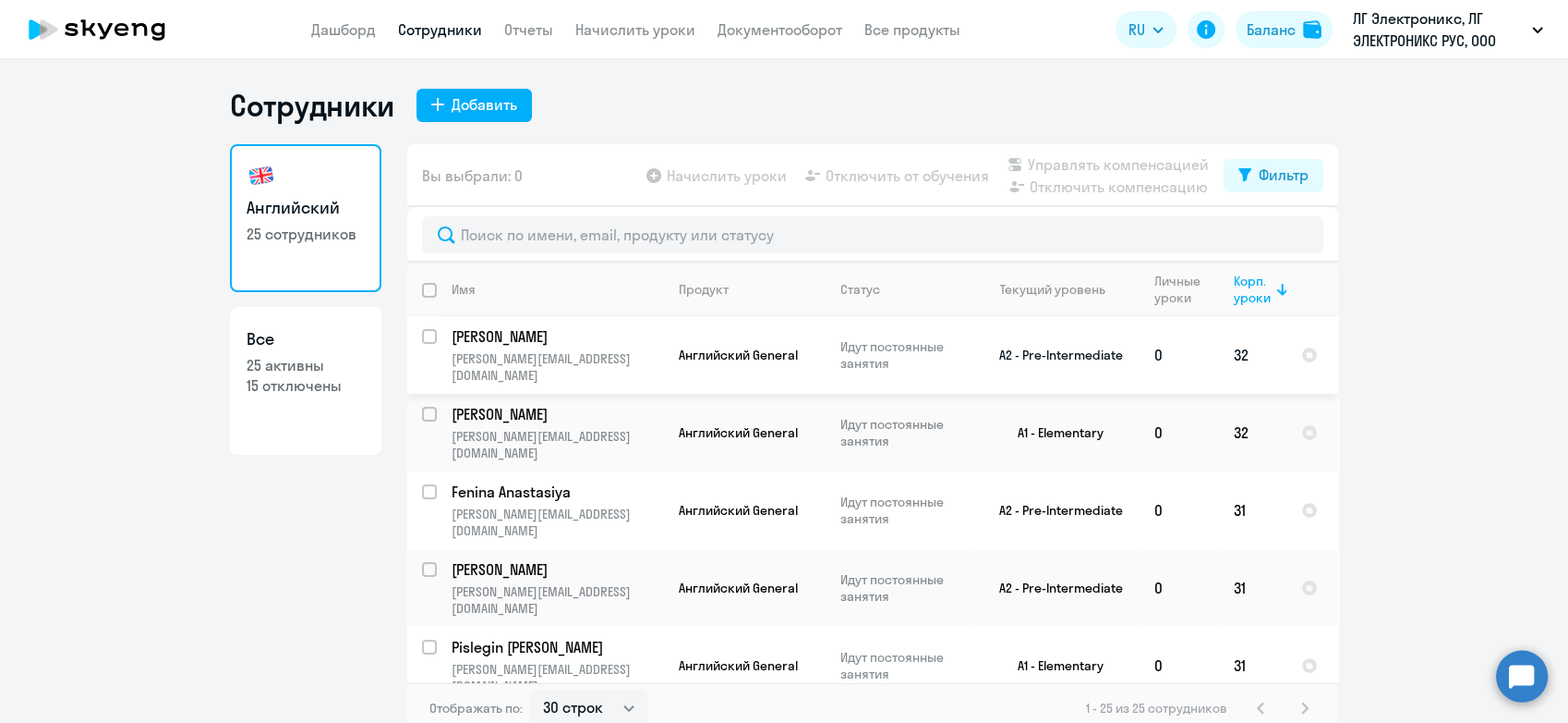
click at [519, 331] on p "[PERSON_NAME]" at bounding box center [556, 336] width 209 height 20
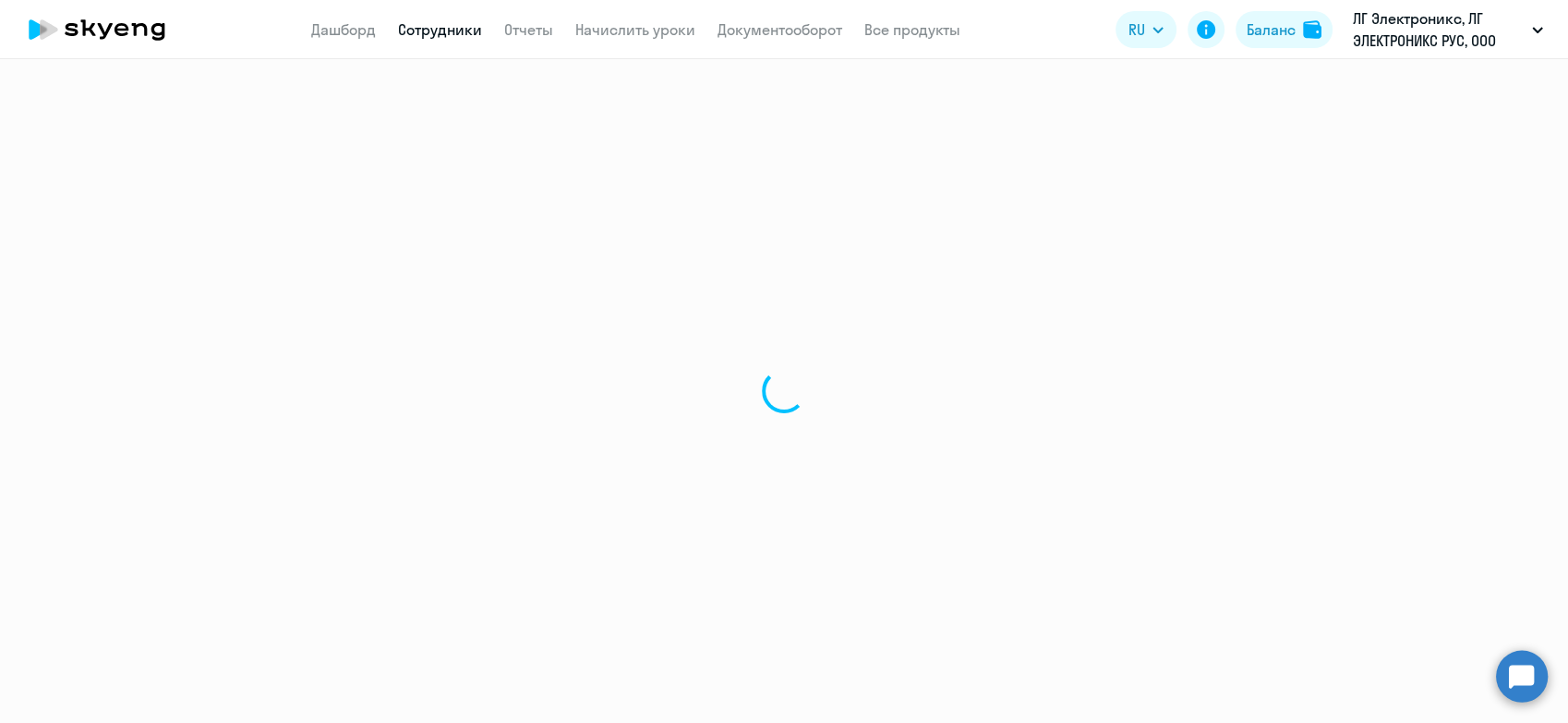
select select "english"
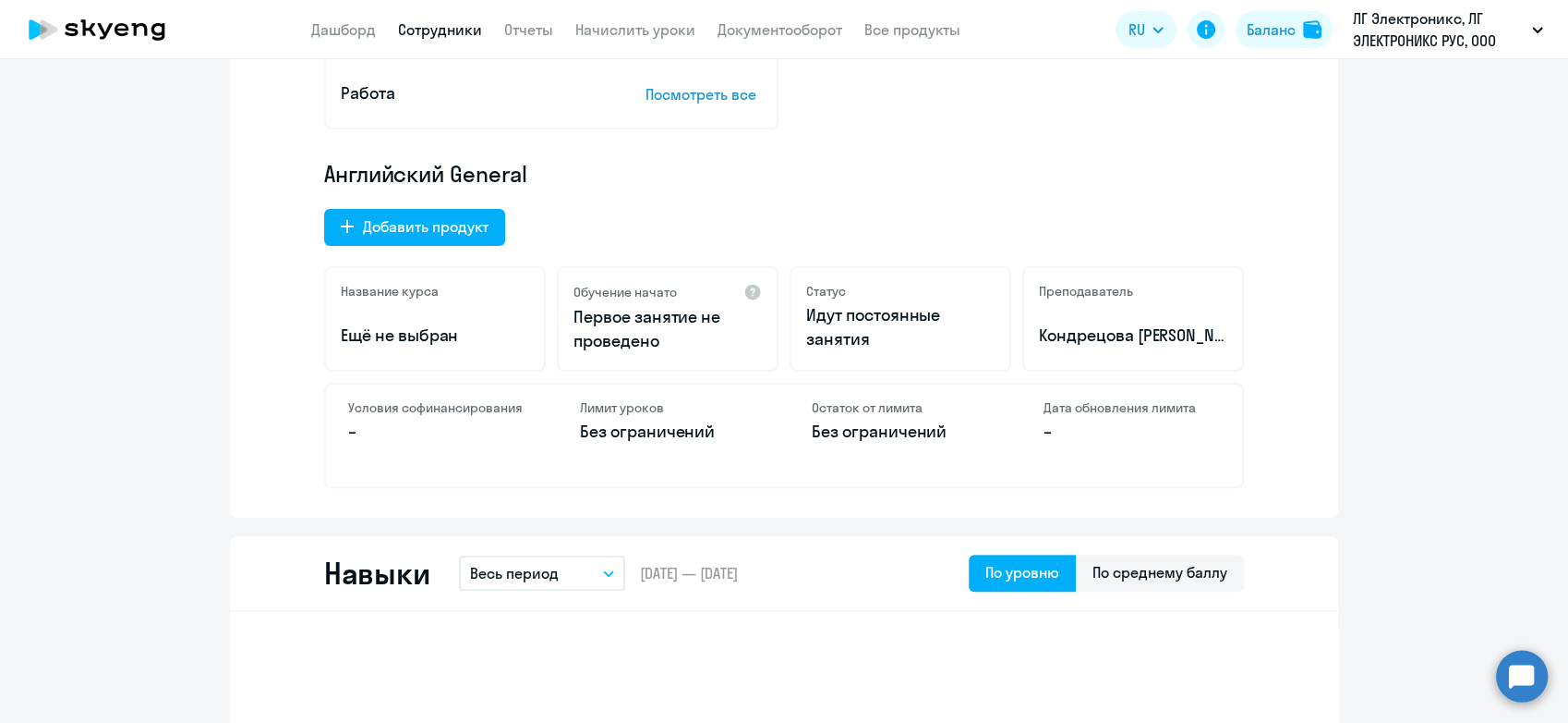
scroll to position [513, 0]
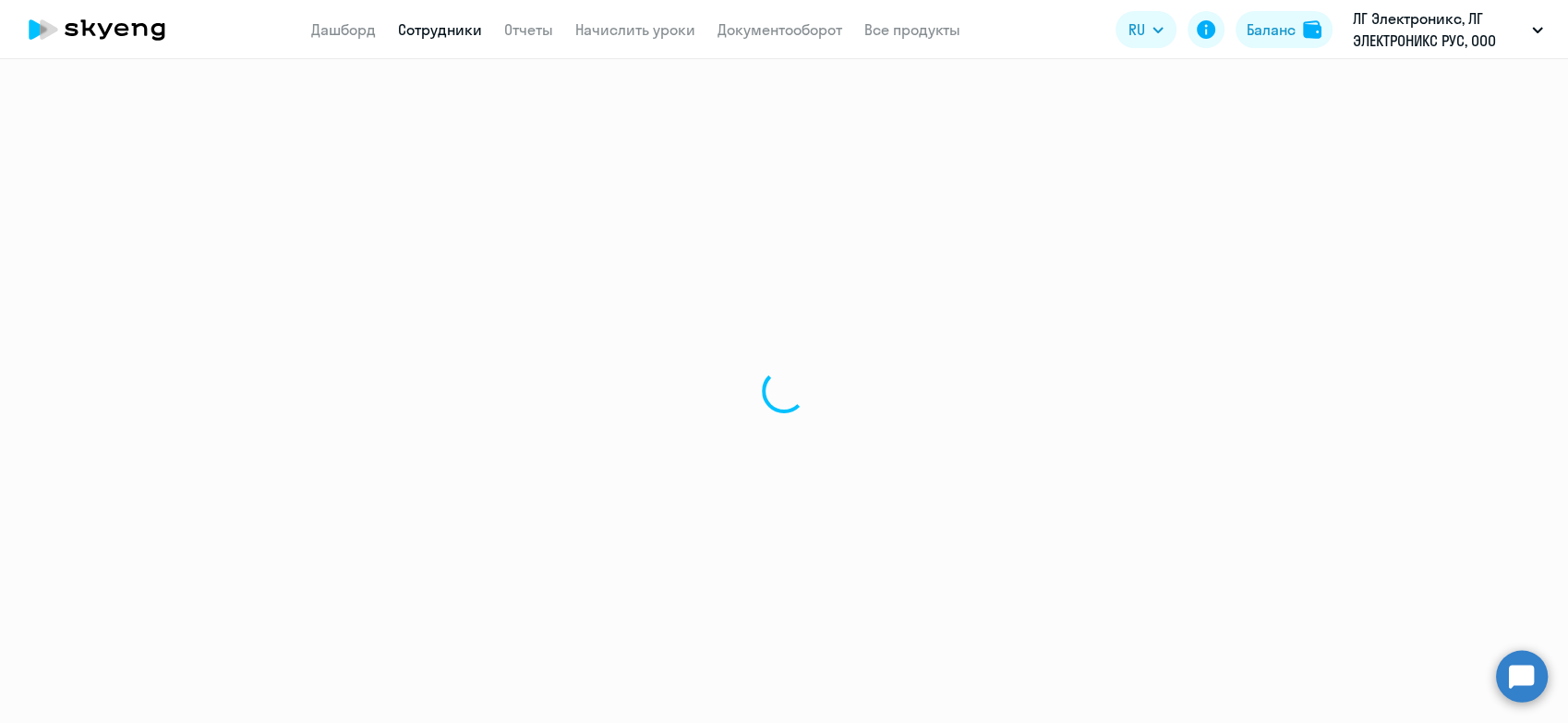
select select "30"
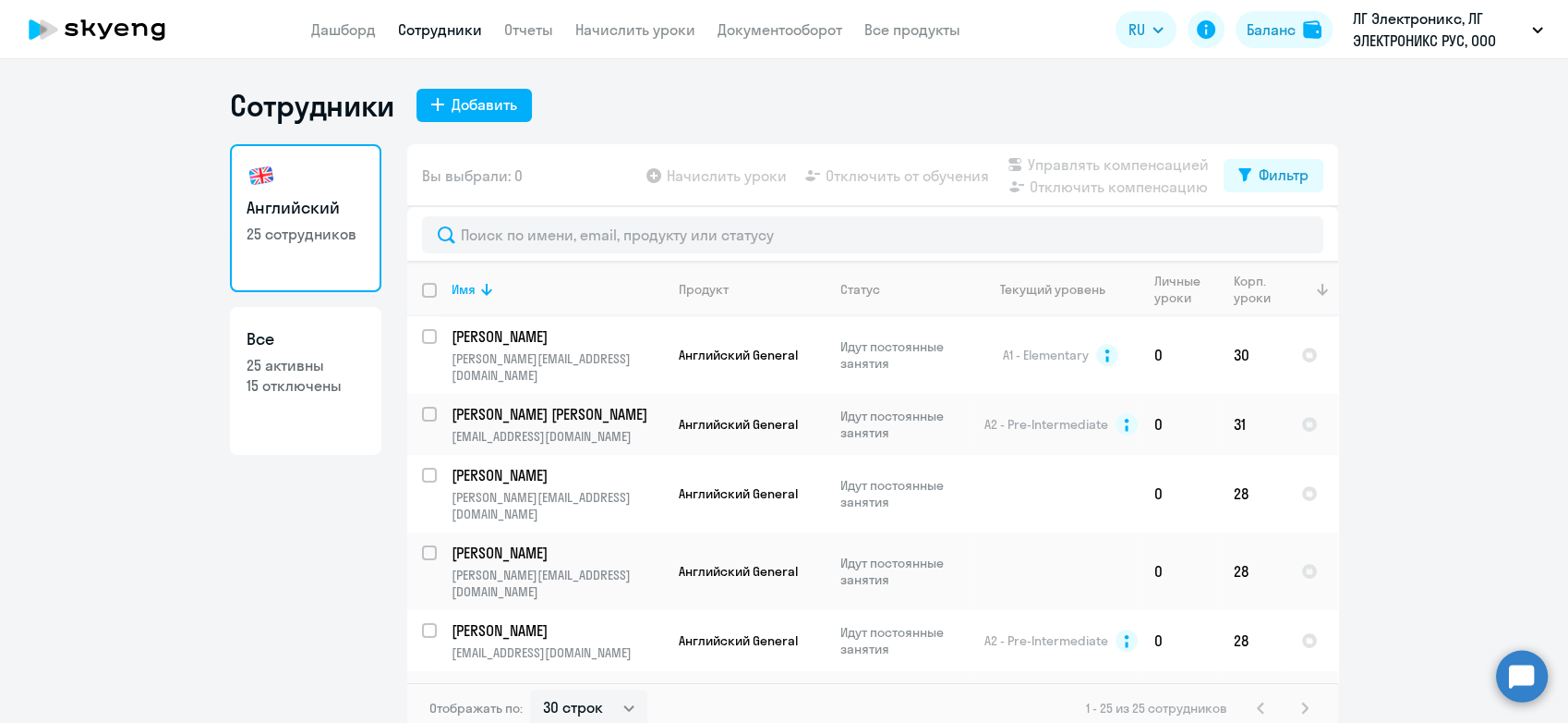
click at [1287, 293] on th at bounding box center [1312, 290] width 52 height 54
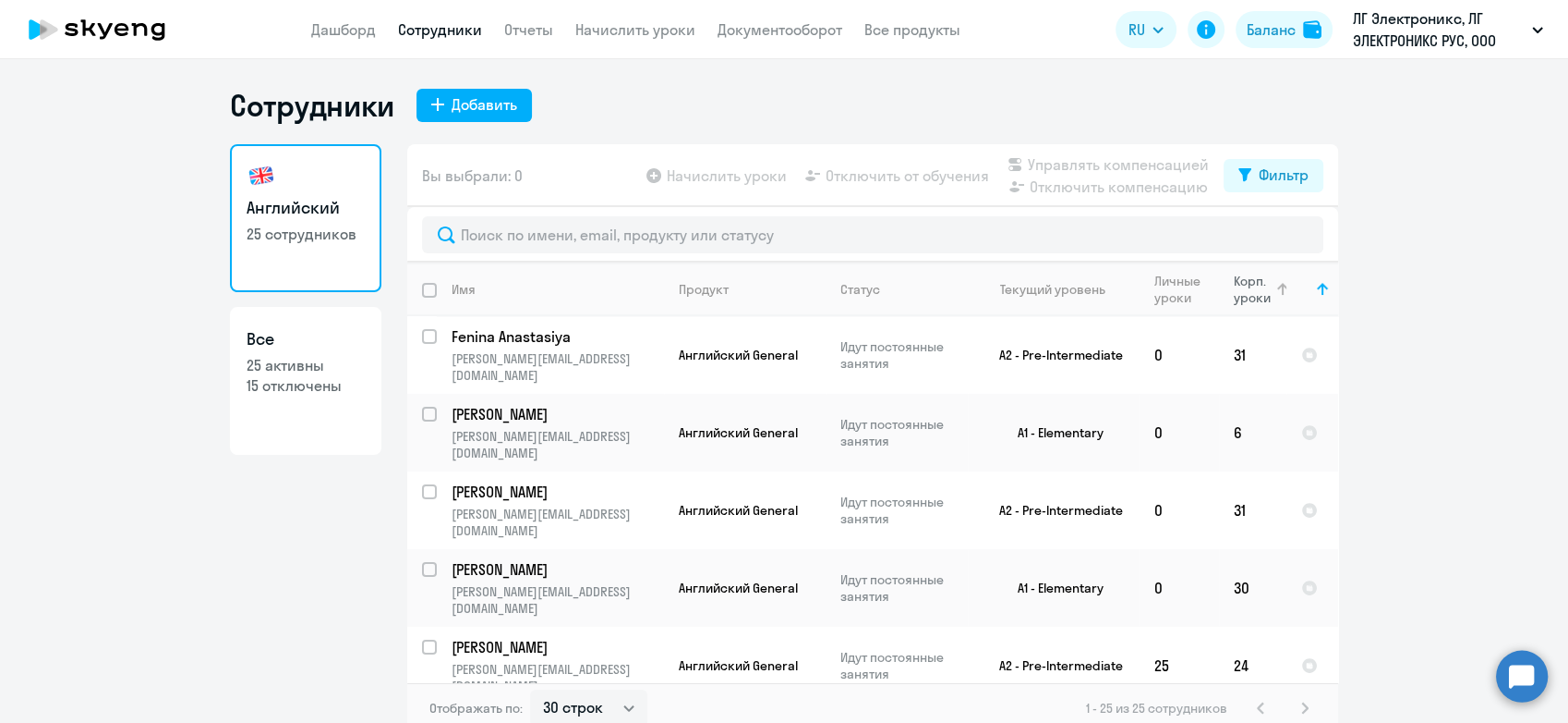
click at [1262, 308] on th "Корп. уроки" at bounding box center [1253, 290] width 67 height 54
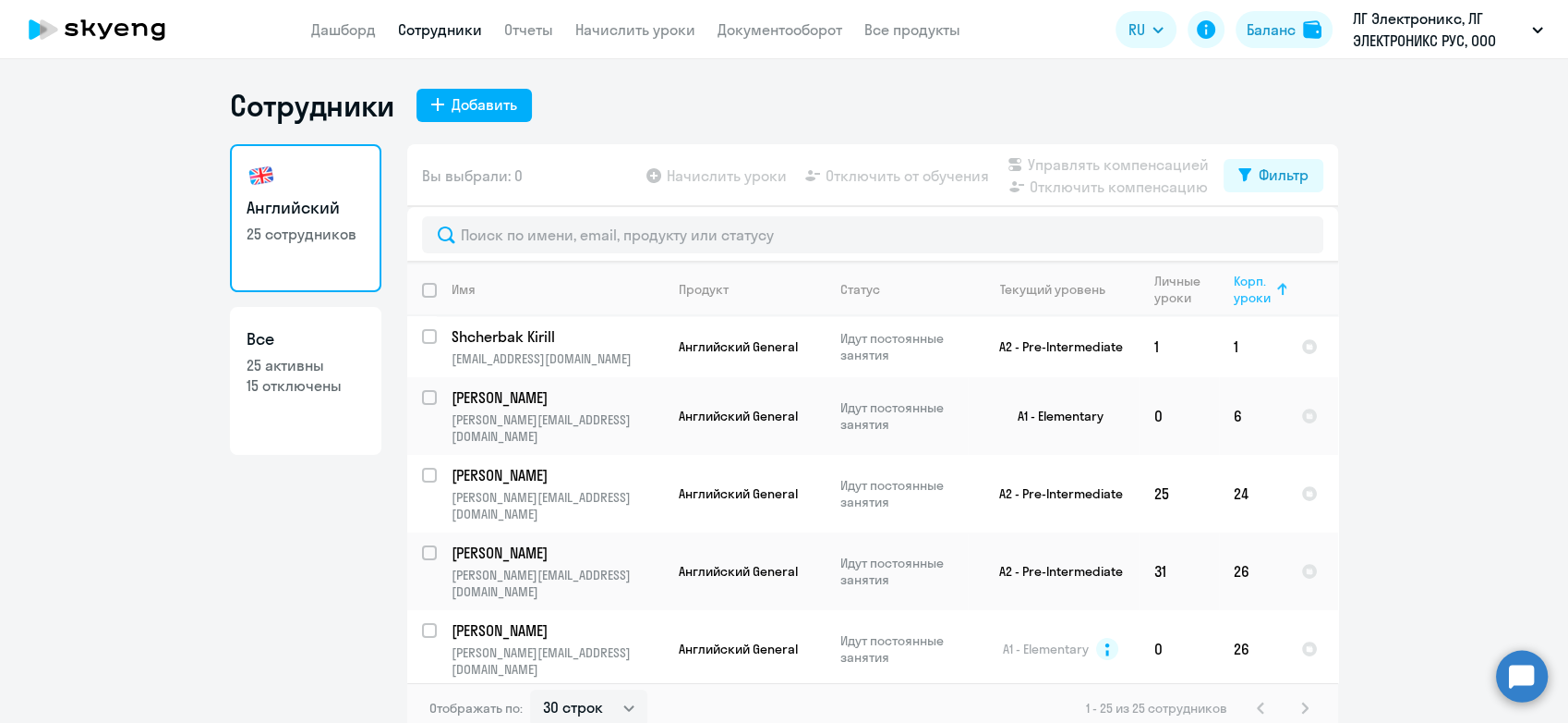
click at [1262, 308] on th "Корп. уроки" at bounding box center [1253, 290] width 67 height 54
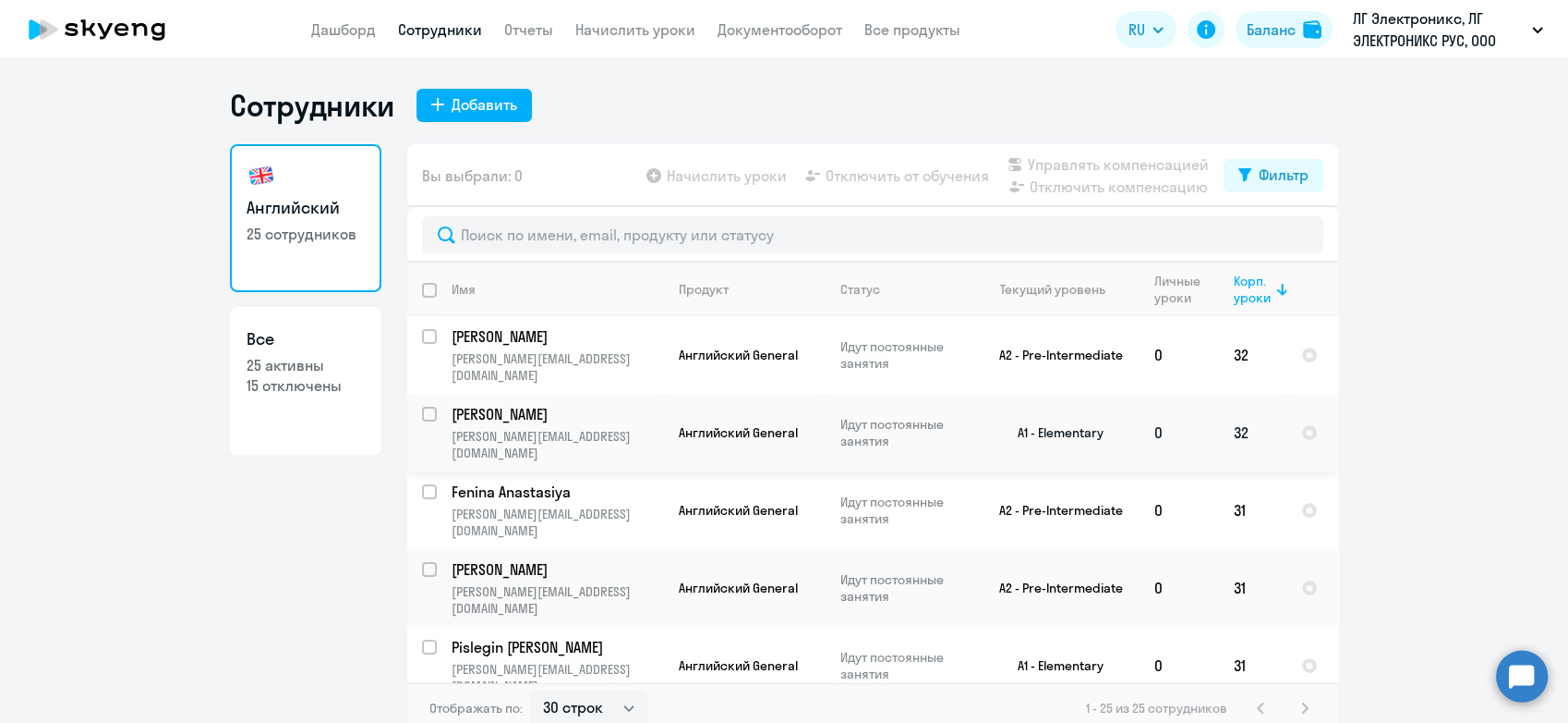
click at [620, 404] on p "[PERSON_NAME]" at bounding box center [556, 414] width 209 height 20
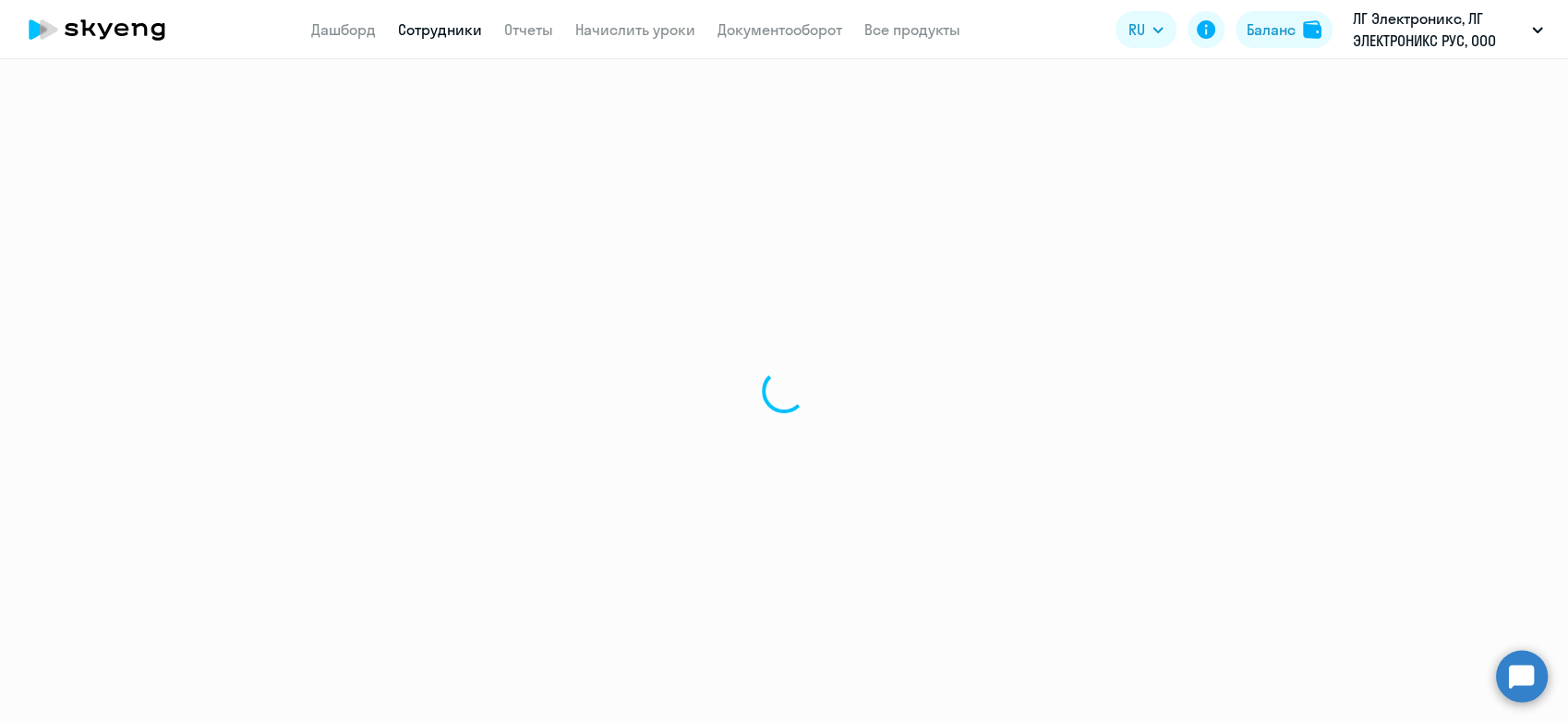
select select "english"
